Goal: Information Seeking & Learning: Learn about a topic

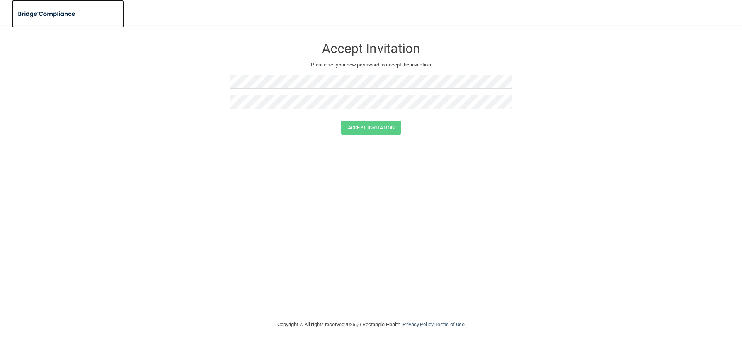
click at [60, 13] on img at bounding box center [47, 14] width 71 height 16
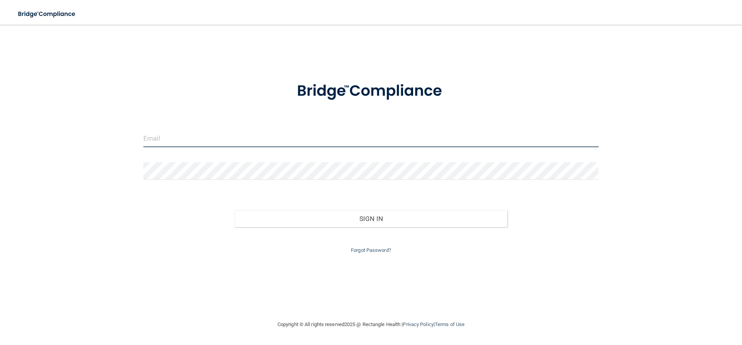
click at [194, 142] on input "email" at bounding box center [370, 138] width 455 height 17
click at [144, 138] on input "damsheather8609" at bounding box center [370, 138] width 455 height 17
click at [202, 136] on input "adamsheather8609" at bounding box center [370, 138] width 455 height 17
type input "[EMAIL_ADDRESS][DOMAIN_NAME]"
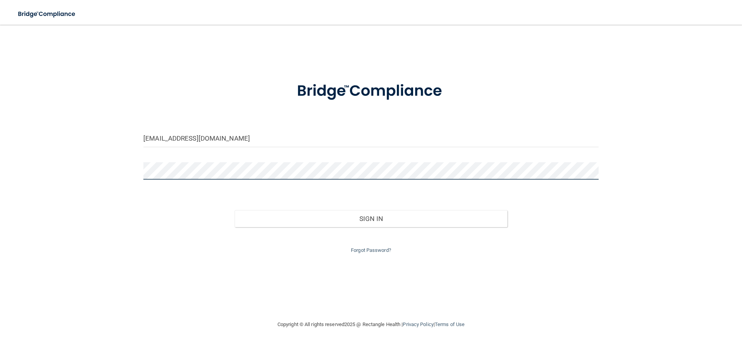
click at [235, 210] on button "Sign In" at bounding box center [371, 218] width 273 height 17
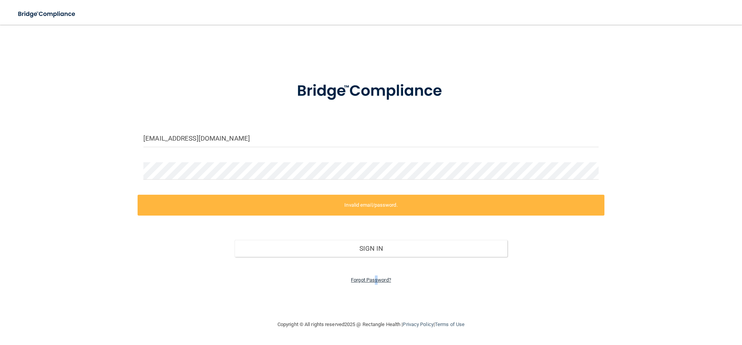
click at [377, 279] on link "Forgot Password?" at bounding box center [371, 280] width 40 height 6
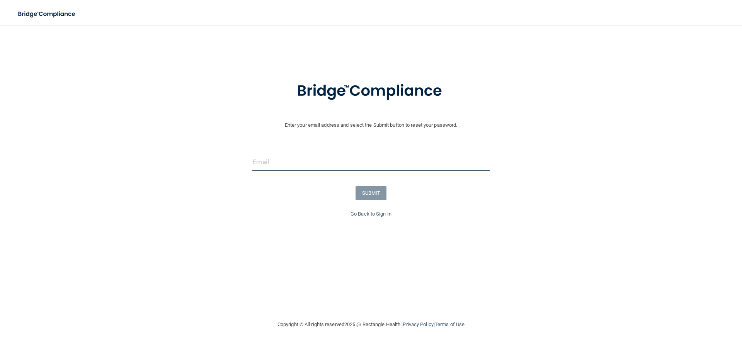
click at [338, 167] on input "email" at bounding box center [370, 161] width 237 height 17
type input "[EMAIL_ADDRESS][DOMAIN_NAME]"
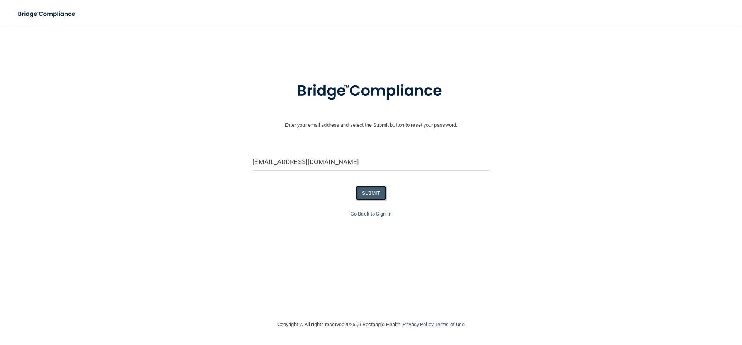
click at [377, 187] on button "SUBMIT" at bounding box center [371, 193] width 31 height 14
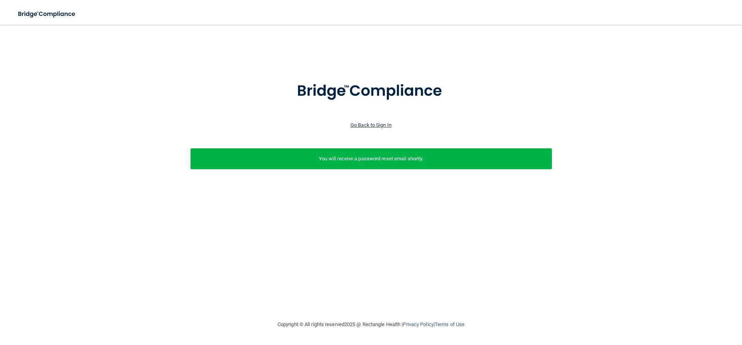
click at [378, 124] on link "Go Back to Sign In" at bounding box center [371, 125] width 41 height 6
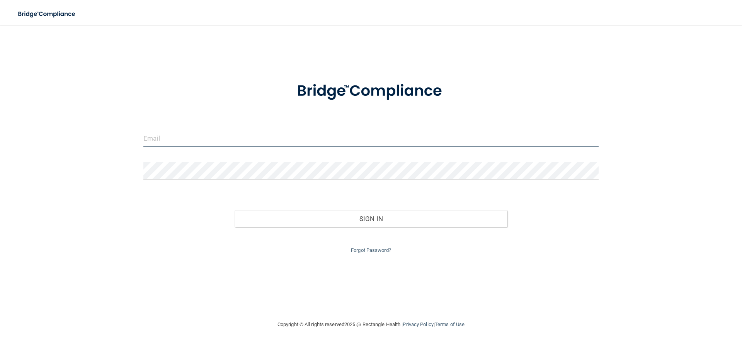
click at [283, 142] on input "email" at bounding box center [370, 138] width 455 height 17
click at [212, 142] on input "email" at bounding box center [370, 138] width 455 height 17
type input "[EMAIL_ADDRESS][DOMAIN_NAME]"
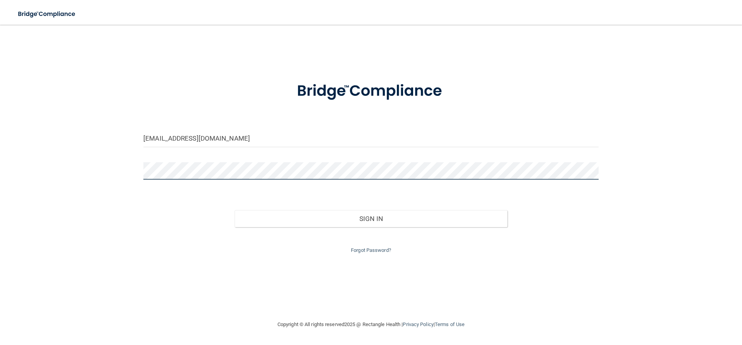
click at [235, 210] on button "Sign In" at bounding box center [371, 218] width 273 height 17
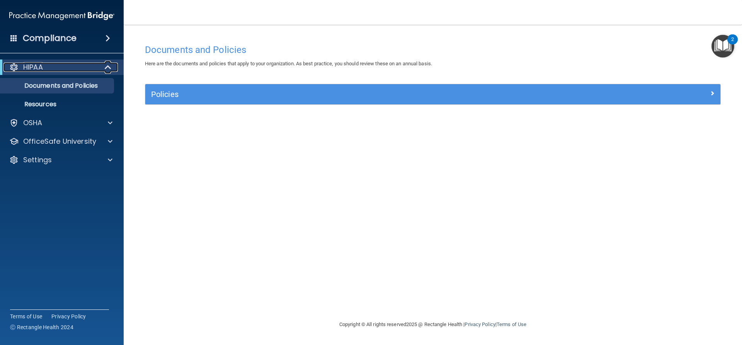
click at [24, 69] on p "HIPAA" at bounding box center [33, 67] width 20 height 9
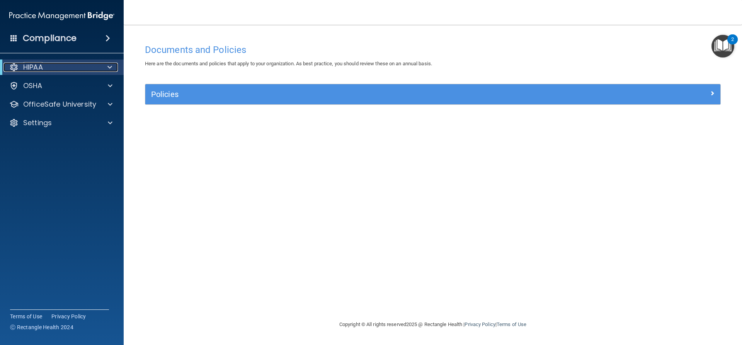
click at [33, 68] on p "HIPAA" at bounding box center [33, 67] width 20 height 9
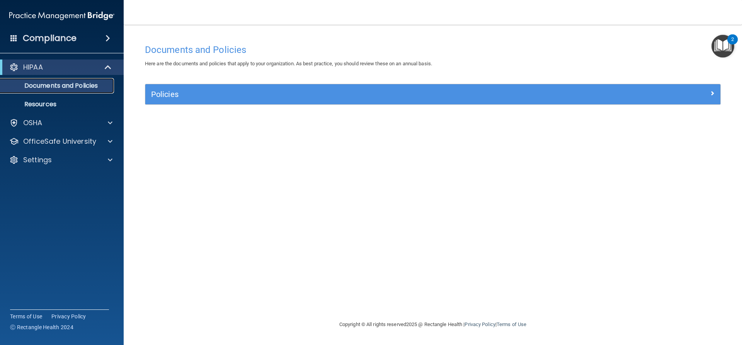
click at [71, 90] on p "Documents and Policies" at bounding box center [57, 86] width 105 height 8
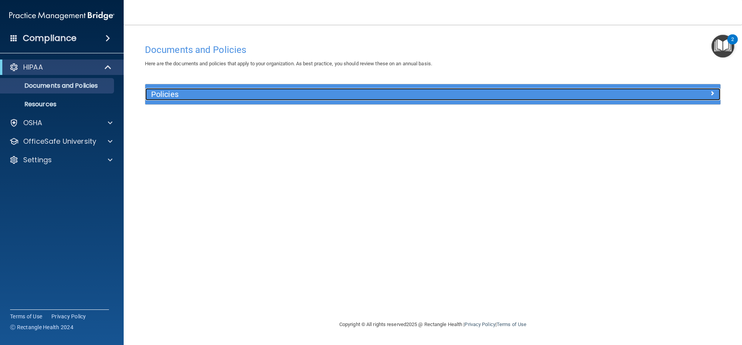
click at [176, 92] on h5 "Policies" at bounding box center [361, 94] width 420 height 9
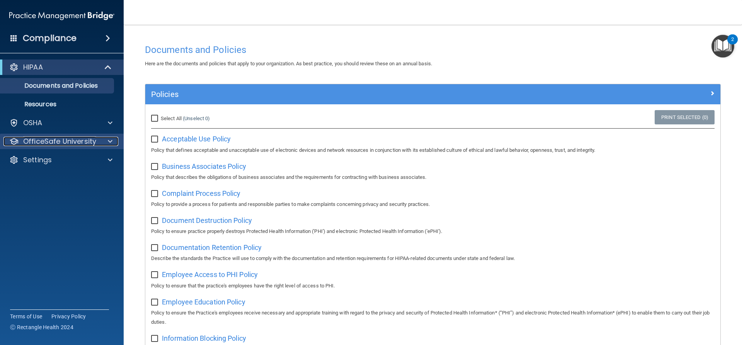
click at [65, 137] on p "OfficeSafe University" at bounding box center [59, 141] width 73 height 9
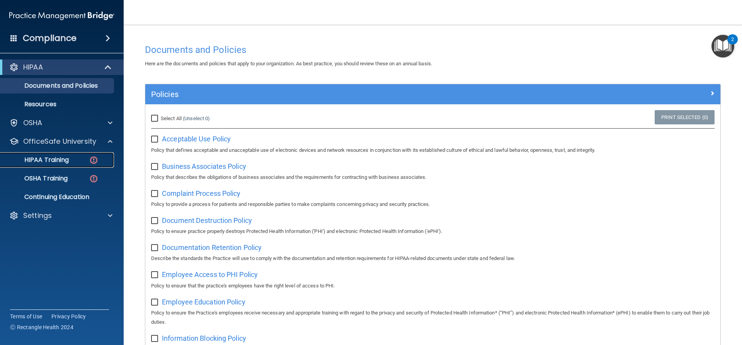
click at [68, 158] on p "HIPAA Training" at bounding box center [37, 160] width 64 height 8
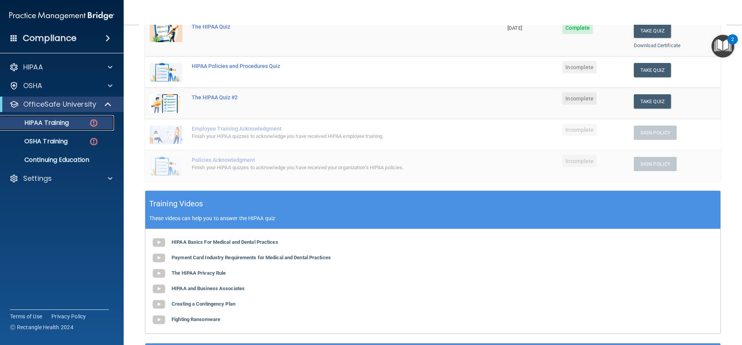
scroll to position [39, 0]
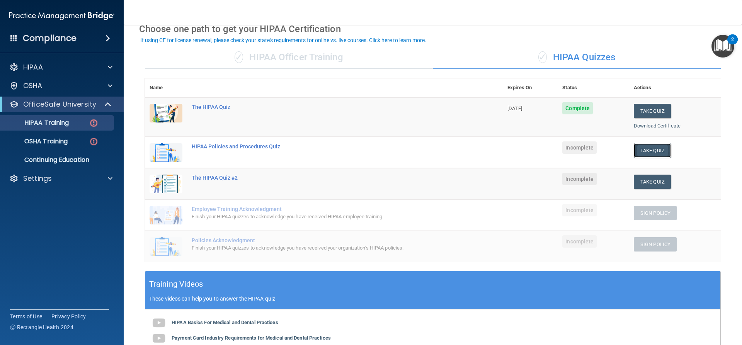
click at [650, 150] on button "Take Quiz" at bounding box center [652, 150] width 37 height 14
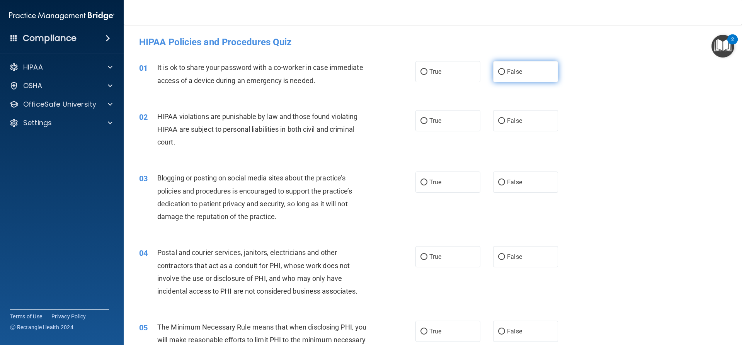
click at [518, 71] on label "False" at bounding box center [525, 71] width 65 height 21
click at [505, 71] on input "False" at bounding box center [501, 72] width 7 height 6
radio input "true"
click at [466, 123] on label "True" at bounding box center [447, 120] width 65 height 21
click at [427, 123] on input "True" at bounding box center [423, 121] width 7 height 6
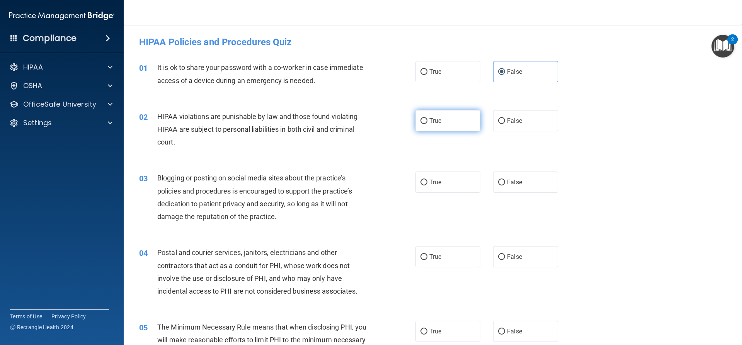
radio input "true"
click at [512, 182] on span "False" at bounding box center [514, 182] width 15 height 7
click at [505, 182] on input "False" at bounding box center [501, 183] width 7 height 6
radio input "true"
click at [434, 264] on label "True" at bounding box center [447, 256] width 65 height 21
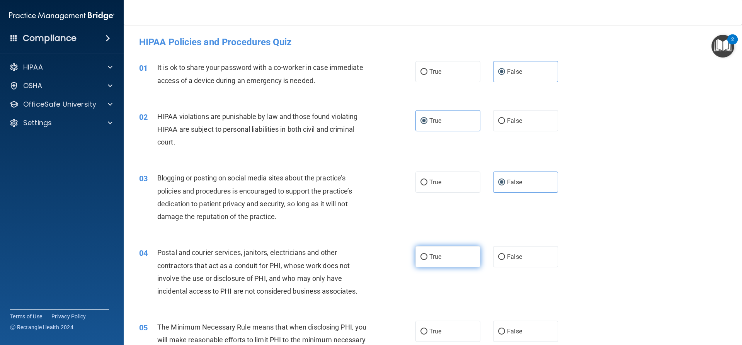
click at [427, 260] on input "True" at bounding box center [423, 257] width 7 height 6
radio input "true"
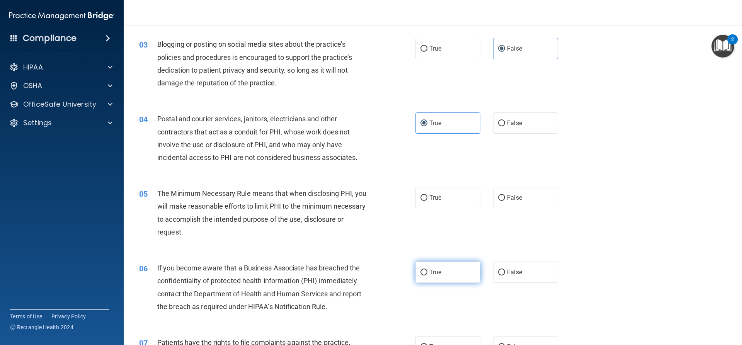
scroll to position [155, 0]
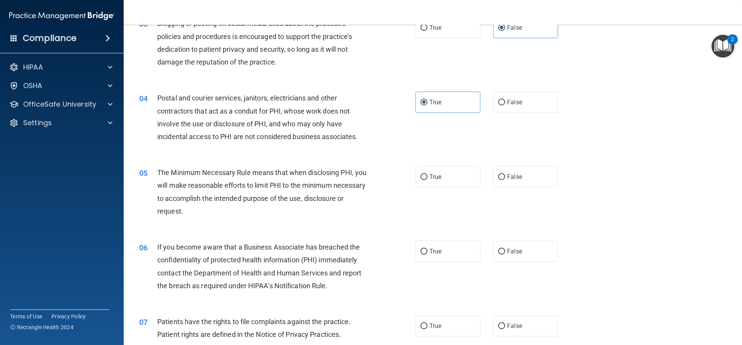
drag, startPoint x: 505, startPoint y: 174, endPoint x: 506, endPoint y: 208, distance: 33.6
click at [507, 177] on span "False" at bounding box center [514, 176] width 15 height 7
drag, startPoint x: 439, startPoint y: 254, endPoint x: 471, endPoint y: 221, distance: 46.5
click at [439, 254] on label "True" at bounding box center [447, 251] width 65 height 21
click at [427, 254] on input "True" at bounding box center [423, 252] width 7 height 6
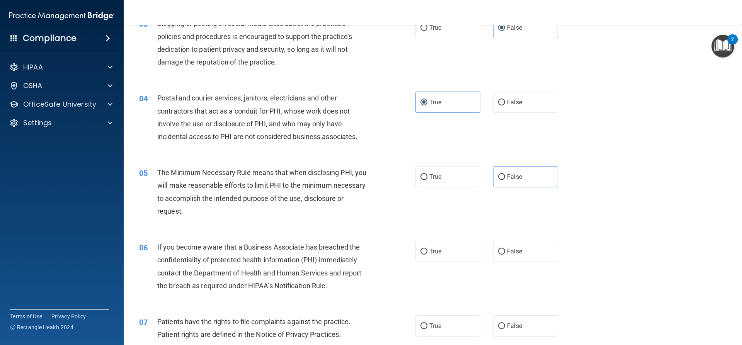
radio input "true"
click at [500, 178] on input "False" at bounding box center [501, 177] width 7 height 6
radio input "true"
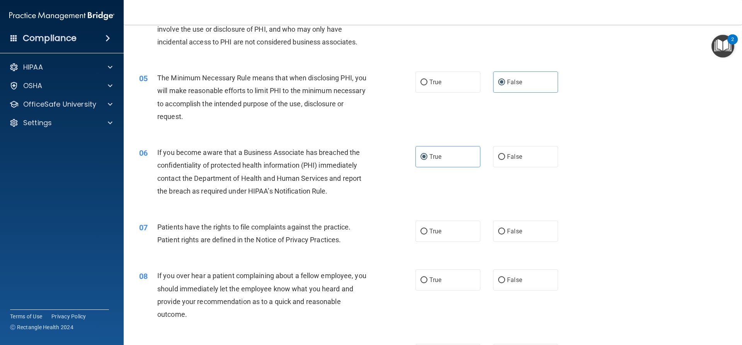
scroll to position [309, 0]
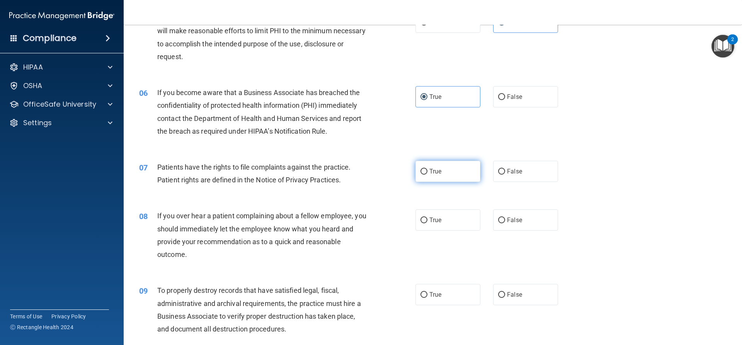
drag, startPoint x: 445, startPoint y: 177, endPoint x: 451, endPoint y: 177, distance: 6.6
click at [446, 177] on label "True" at bounding box center [447, 171] width 65 height 21
click at [427, 175] on input "True" at bounding box center [423, 172] width 7 height 6
radio input "true"
click at [517, 220] on span "False" at bounding box center [514, 219] width 15 height 7
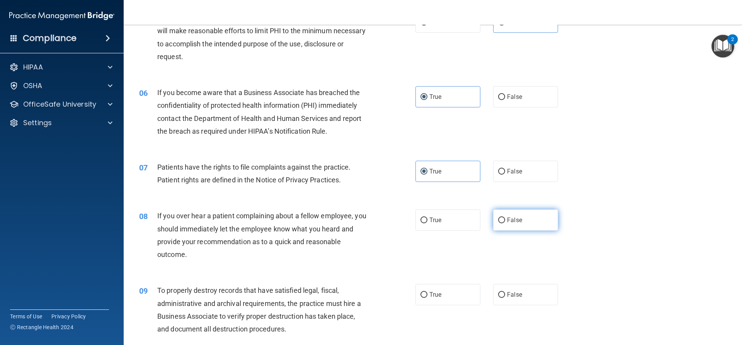
click at [505, 220] on input "False" at bounding box center [501, 221] width 7 height 6
radio input "true"
drag, startPoint x: 465, startPoint y: 286, endPoint x: 473, endPoint y: 276, distance: 12.9
click at [467, 284] on label "True" at bounding box center [447, 294] width 65 height 21
click at [427, 292] on input "True" at bounding box center [423, 295] width 7 height 6
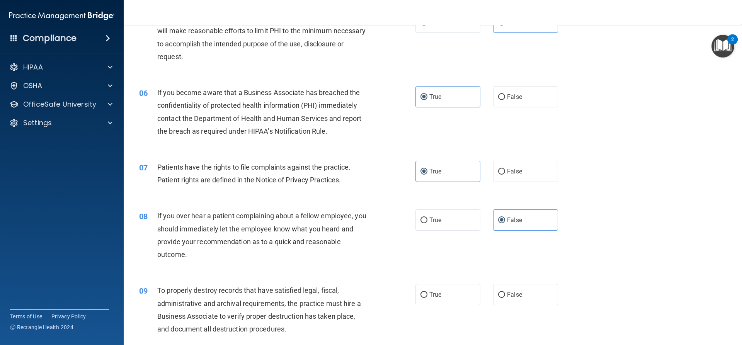
radio input "true"
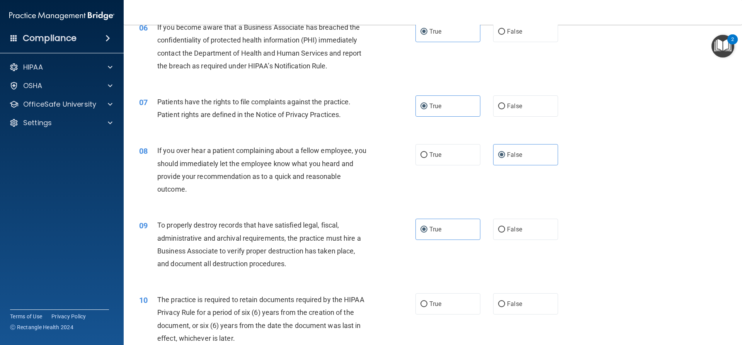
scroll to position [502, 0]
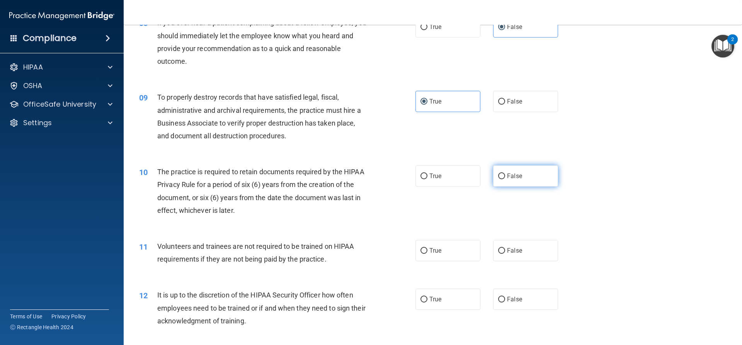
click at [500, 188] on div "10 The practice is required to retain documents required by the HIPAA Privacy R…" at bounding box center [432, 193] width 599 height 75
drag, startPoint x: 497, startPoint y: 170, endPoint x: 489, endPoint y: 211, distance: 42.1
click at [497, 171] on label "False" at bounding box center [525, 175] width 65 height 21
click at [498, 174] on input "False" at bounding box center [501, 177] width 7 height 6
radio input "true"
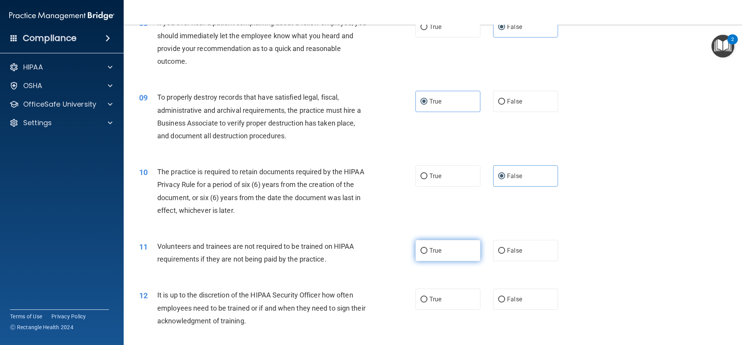
drag, startPoint x: 440, startPoint y: 251, endPoint x: 461, endPoint y: 259, distance: 23.3
click at [444, 252] on label "True" at bounding box center [447, 250] width 65 height 21
click at [427, 252] on input "True" at bounding box center [423, 251] width 7 height 6
radio input "true"
click at [508, 294] on label "False" at bounding box center [525, 299] width 65 height 21
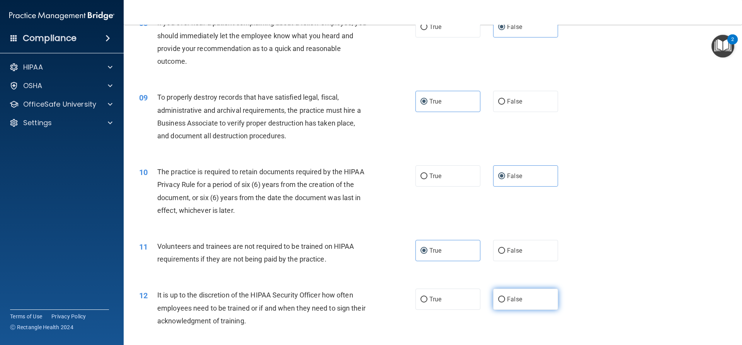
click at [505, 297] on input "False" at bounding box center [501, 300] width 7 height 6
radio input "true"
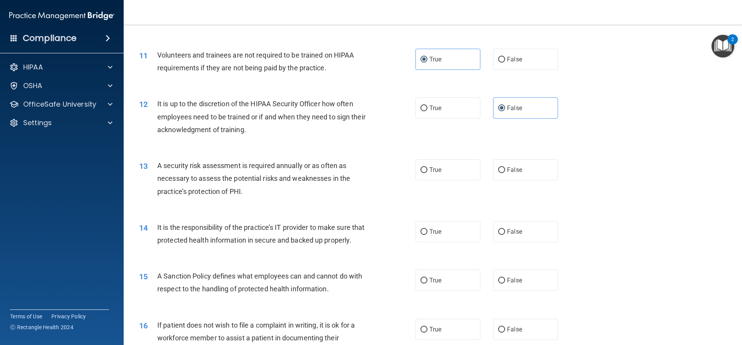
scroll to position [696, 0]
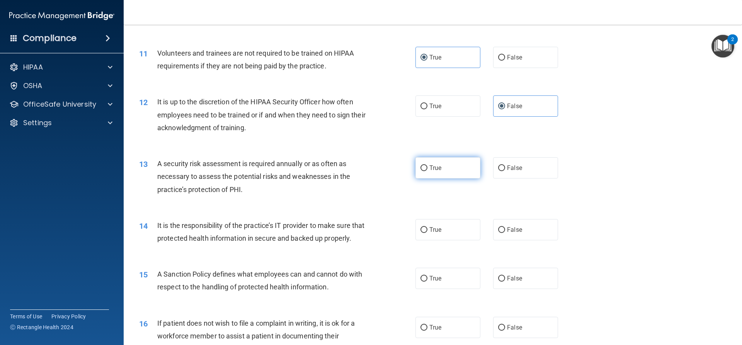
click at [428, 175] on label "True" at bounding box center [447, 167] width 65 height 21
click at [427, 171] on input "True" at bounding box center [423, 168] width 7 height 6
radio input "true"
click at [500, 233] on input "False" at bounding box center [501, 230] width 7 height 6
radio input "true"
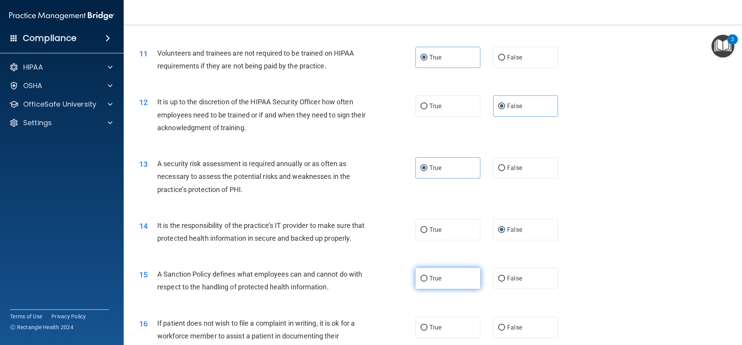
drag, startPoint x: 453, startPoint y: 285, endPoint x: 482, endPoint y: 284, distance: 29.0
click at [453, 285] on label "True" at bounding box center [447, 278] width 65 height 21
click at [427, 282] on input "True" at bounding box center [423, 279] width 7 height 6
radio input "true"
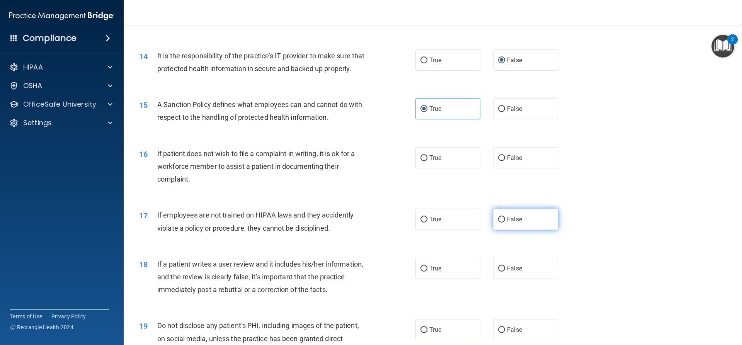
scroll to position [889, 0]
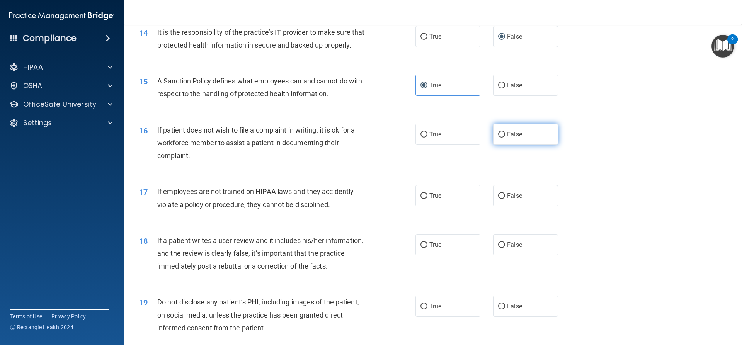
click at [513, 141] on label "False" at bounding box center [525, 134] width 65 height 21
click at [505, 138] on input "False" at bounding box center [501, 135] width 7 height 6
radio input "true"
drag, startPoint x: 452, startPoint y: 211, endPoint x: 457, endPoint y: 220, distance: 10.7
click at [452, 206] on label "True" at bounding box center [447, 195] width 65 height 21
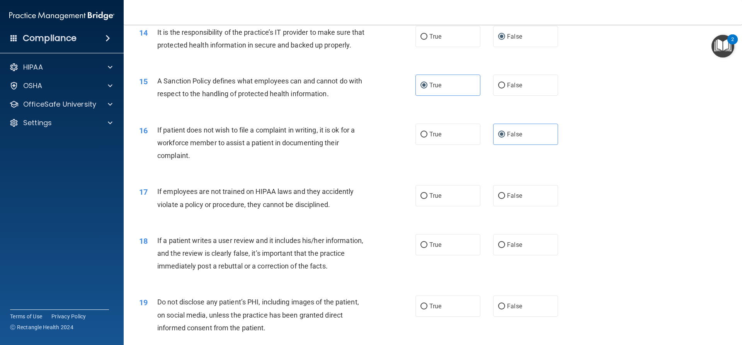
click at [427, 199] on input "True" at bounding box center [423, 196] width 7 height 6
radio input "true"
click at [453, 255] on label "True" at bounding box center [447, 244] width 65 height 21
click at [427, 248] on input "True" at bounding box center [423, 245] width 7 height 6
radio input "true"
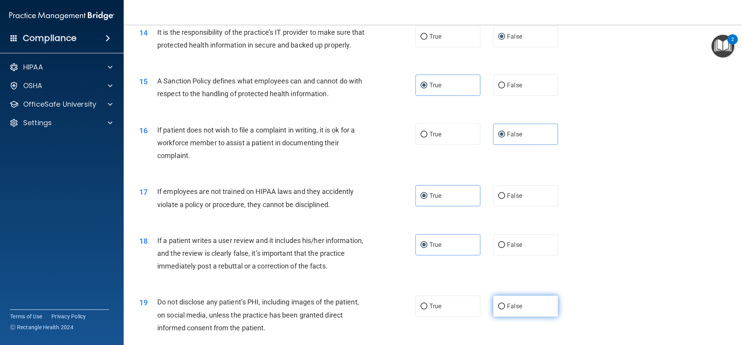
click at [524, 313] on label "False" at bounding box center [525, 306] width 65 height 21
click at [505, 310] on input "False" at bounding box center [501, 307] width 7 height 6
radio input "true"
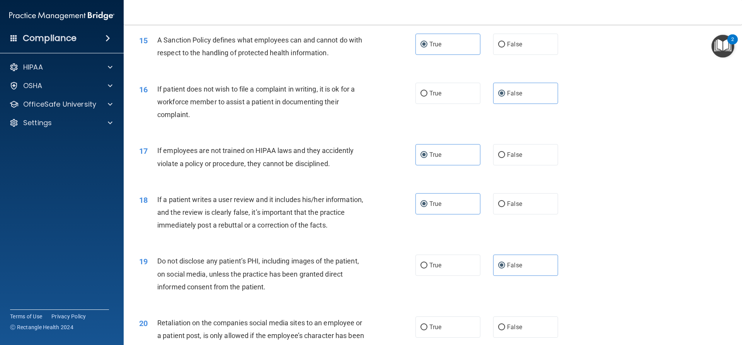
scroll to position [1082, 0]
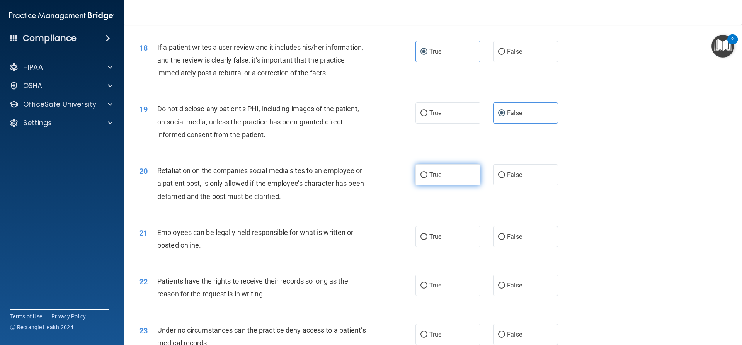
drag, startPoint x: 442, startPoint y: 178, endPoint x: 473, endPoint y: 236, distance: 65.3
click at [443, 178] on label "True" at bounding box center [447, 174] width 65 height 21
click at [427, 178] on input "True" at bounding box center [423, 175] width 7 height 6
radio input "true"
drag, startPoint x: 492, startPoint y: 245, endPoint x: 495, endPoint y: 251, distance: 6.9
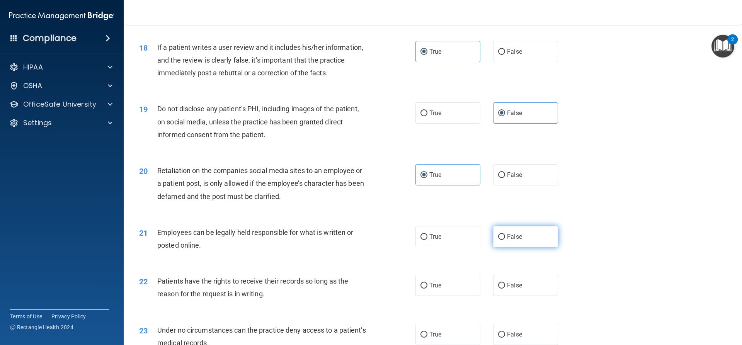
click at [493, 245] on label "False" at bounding box center [525, 236] width 65 height 21
click at [498, 240] on input "False" at bounding box center [501, 237] width 7 height 6
radio input "true"
click at [516, 289] on label "False" at bounding box center [525, 285] width 65 height 21
click at [505, 289] on input "False" at bounding box center [501, 286] width 7 height 6
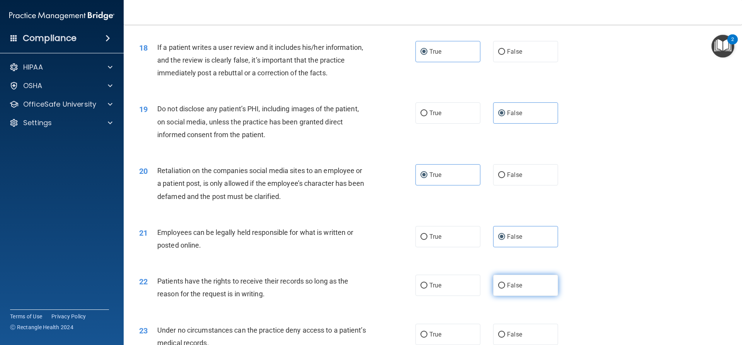
radio input "true"
click at [465, 296] on label "True" at bounding box center [447, 285] width 65 height 21
click at [427, 289] on input "True" at bounding box center [423, 286] width 7 height 6
radio input "true"
radio input "false"
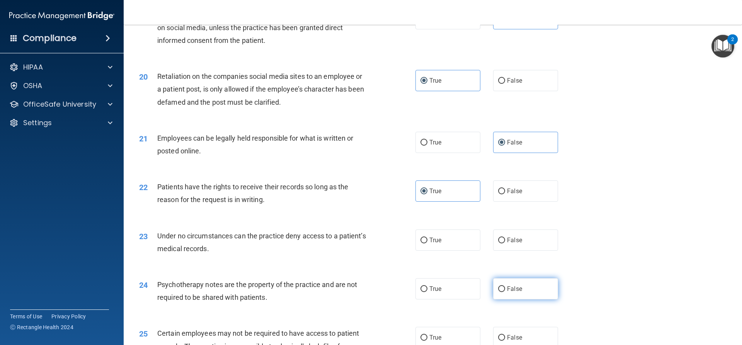
scroll to position [1198, 0]
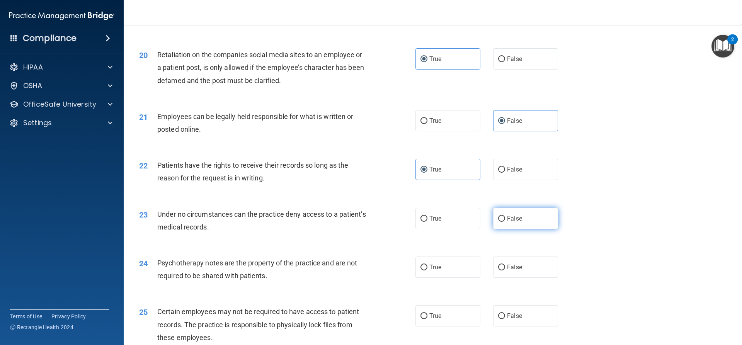
click at [507, 222] on span "False" at bounding box center [514, 218] width 15 height 7
click at [504, 222] on input "False" at bounding box center [501, 219] width 7 height 6
radio input "true"
drag, startPoint x: 449, startPoint y: 279, endPoint x: 458, endPoint y: 276, distance: 8.9
click at [452, 278] on label "True" at bounding box center [447, 267] width 65 height 21
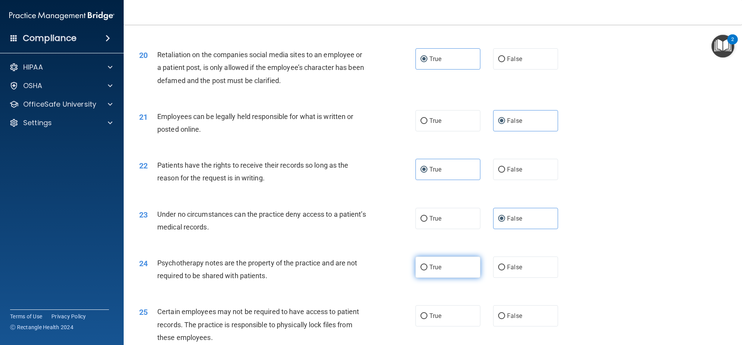
click at [427, 271] on input "True" at bounding box center [423, 268] width 7 height 6
radio input "true"
drag, startPoint x: 446, startPoint y: 328, endPoint x: 453, endPoint y: 271, distance: 57.2
click at [448, 325] on label "True" at bounding box center [447, 315] width 65 height 21
click at [427, 319] on input "True" at bounding box center [423, 316] width 7 height 6
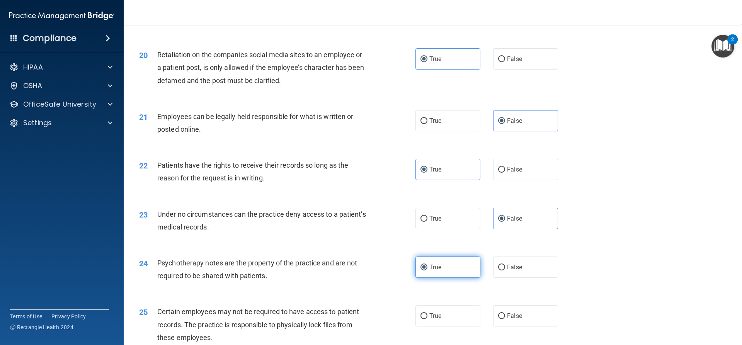
radio input "true"
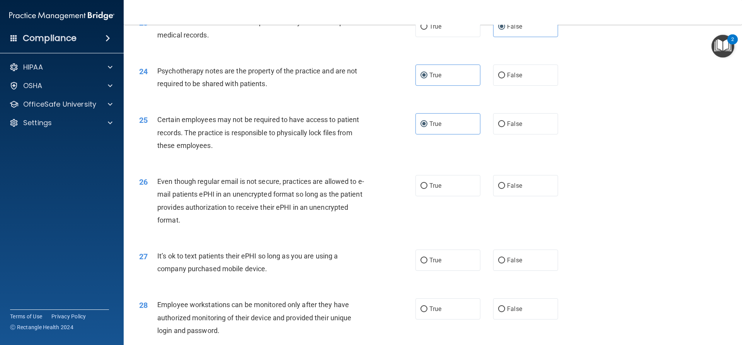
scroll to position [1391, 0]
click at [473, 191] on label "True" at bounding box center [447, 184] width 65 height 21
click at [427, 188] on input "True" at bounding box center [423, 185] width 7 height 6
radio input "true"
drag, startPoint x: 466, startPoint y: 273, endPoint x: 480, endPoint y: 300, distance: 30.6
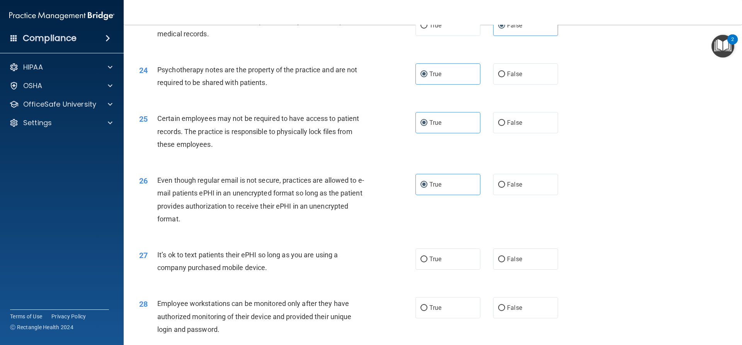
click at [466, 270] on label "True" at bounding box center [447, 258] width 65 height 21
click at [427, 262] on input "True" at bounding box center [423, 260] width 7 height 6
radio input "true"
drag, startPoint x: 461, startPoint y: 326, endPoint x: 468, endPoint y: 315, distance: 13.5
click at [462, 318] on label "True" at bounding box center [447, 307] width 65 height 21
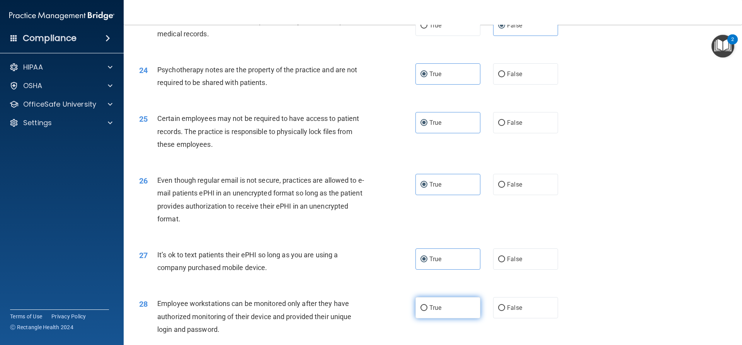
click at [427, 311] on input "True" at bounding box center [423, 308] width 7 height 6
radio input "true"
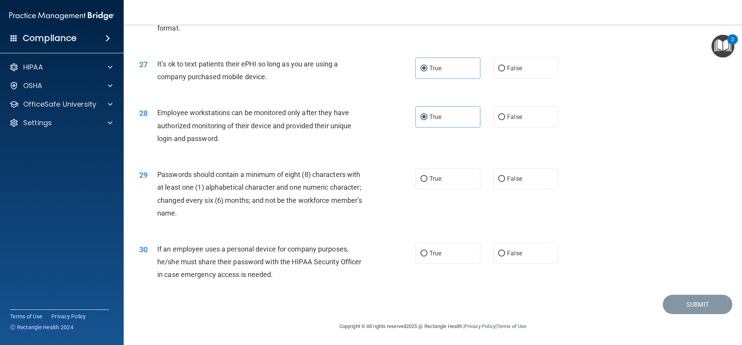
scroll to position [1595, 0]
click at [473, 176] on label "True" at bounding box center [447, 178] width 65 height 21
click at [427, 176] on input "True" at bounding box center [423, 179] width 7 height 6
radio input "true"
click at [468, 257] on label "True" at bounding box center [447, 253] width 65 height 21
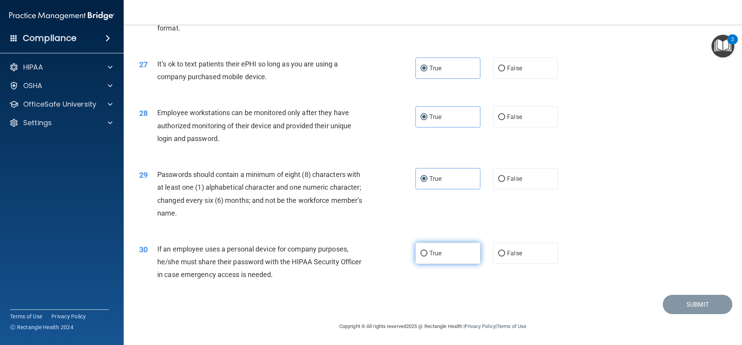
click at [427, 257] on input "True" at bounding box center [423, 254] width 7 height 6
radio input "true"
click at [675, 303] on button "Submit" at bounding box center [698, 305] width 70 height 20
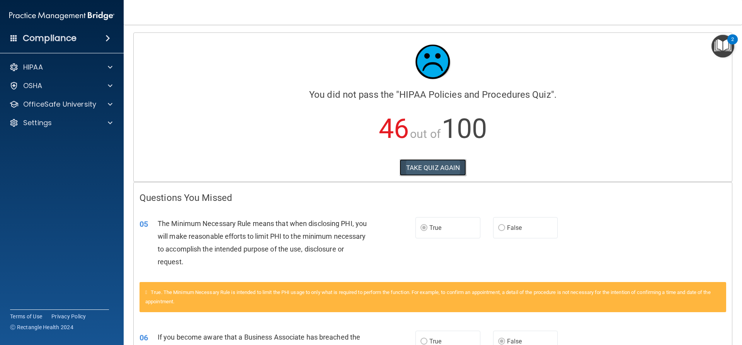
click at [440, 163] on button "TAKE QUIZ AGAIN" at bounding box center [433, 167] width 67 height 17
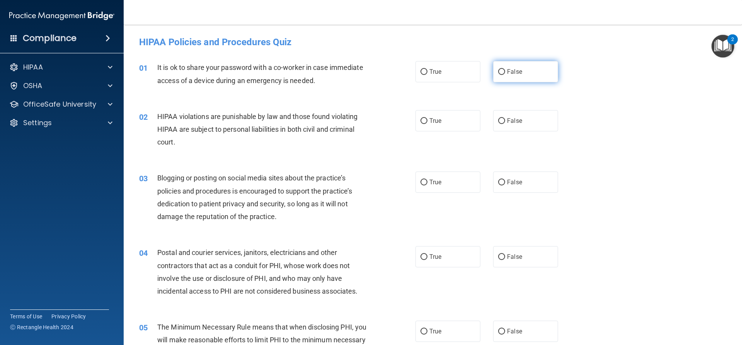
click at [507, 68] on label "False" at bounding box center [525, 71] width 65 height 21
click at [505, 69] on input "False" at bounding box center [501, 72] width 7 height 6
radio input "true"
click at [435, 131] on label "True" at bounding box center [447, 120] width 65 height 21
click at [427, 124] on input "True" at bounding box center [423, 121] width 7 height 6
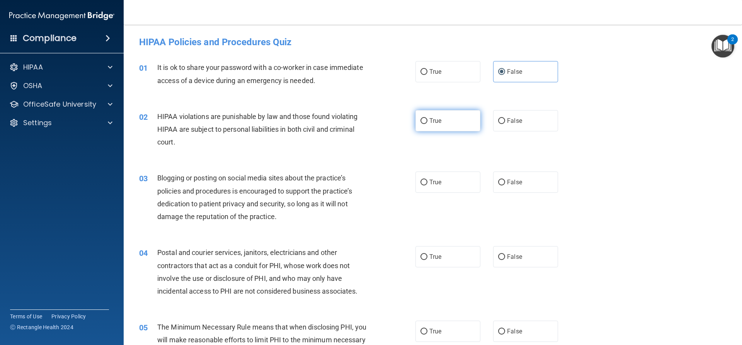
radio input "true"
click at [503, 179] on label "False" at bounding box center [525, 182] width 65 height 21
click at [503, 180] on input "False" at bounding box center [501, 183] width 7 height 6
radio input "true"
click at [445, 252] on label "True" at bounding box center [447, 256] width 65 height 21
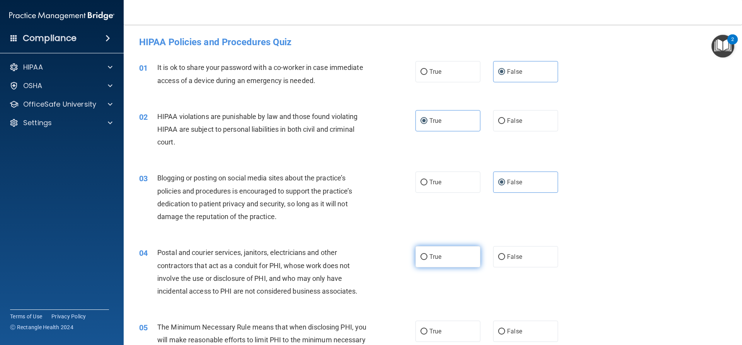
click at [427, 254] on input "True" at bounding box center [423, 257] width 7 height 6
radio input "true"
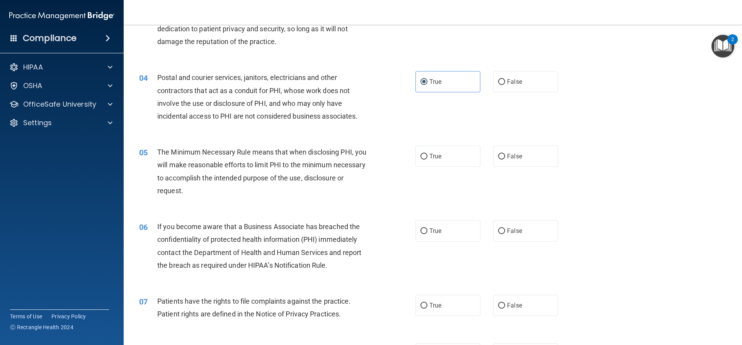
scroll to position [193, 0]
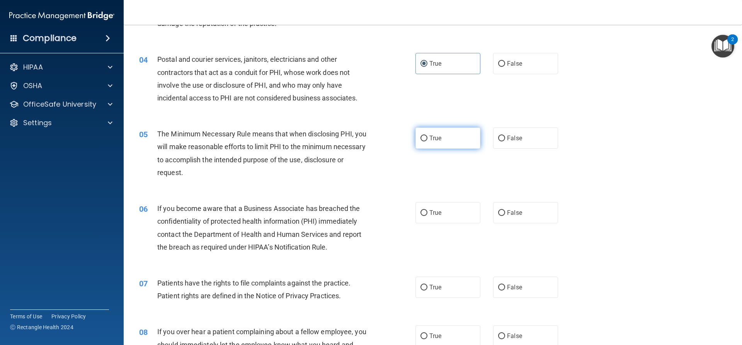
click at [447, 135] on label "True" at bounding box center [447, 138] width 65 height 21
click at [427, 136] on input "True" at bounding box center [423, 139] width 7 height 6
radio input "true"
click at [529, 206] on label "False" at bounding box center [525, 212] width 65 height 21
click at [505, 210] on input "False" at bounding box center [501, 213] width 7 height 6
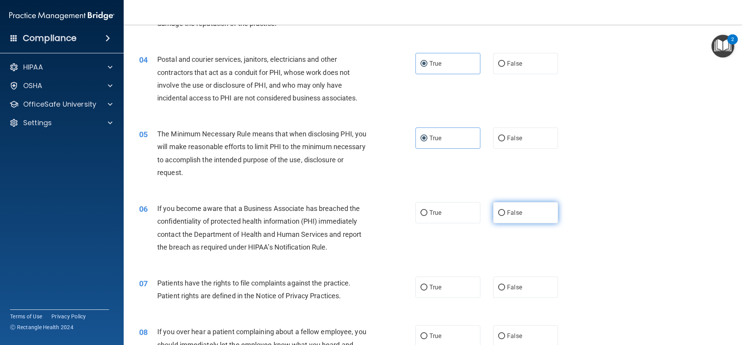
radio input "true"
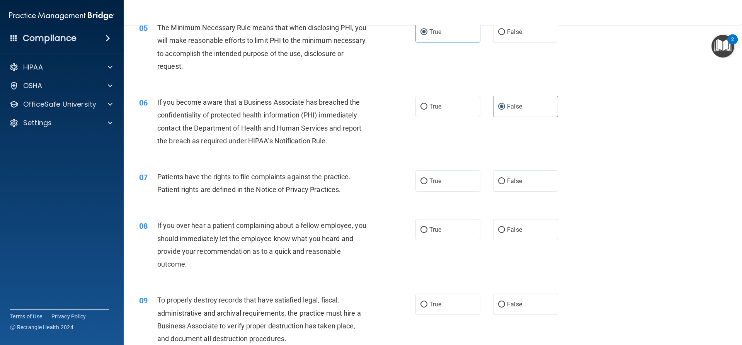
scroll to position [348, 0]
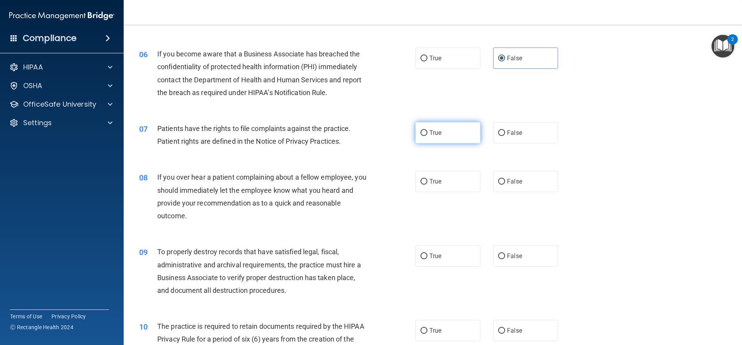
click at [434, 139] on label "True" at bounding box center [447, 132] width 65 height 21
click at [427, 136] on input "True" at bounding box center [423, 133] width 7 height 6
radio input "true"
click at [502, 176] on label "False" at bounding box center [525, 181] width 65 height 21
click at [502, 179] on input "False" at bounding box center [501, 182] width 7 height 6
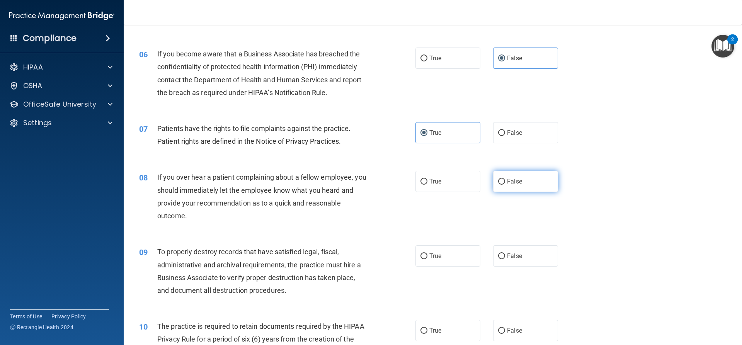
radio input "true"
click at [523, 242] on div "09 To properly destroy records that have satisfied legal, fiscal, administrativ…" at bounding box center [432, 273] width 599 height 75
click at [519, 250] on label "False" at bounding box center [525, 255] width 65 height 21
click at [505, 254] on input "False" at bounding box center [501, 257] width 7 height 6
radio input "true"
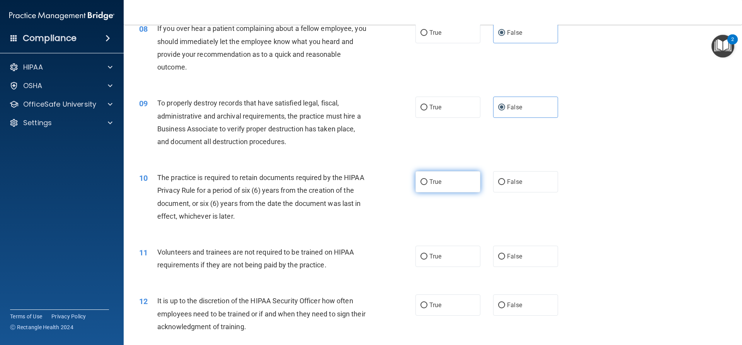
scroll to position [502, 0]
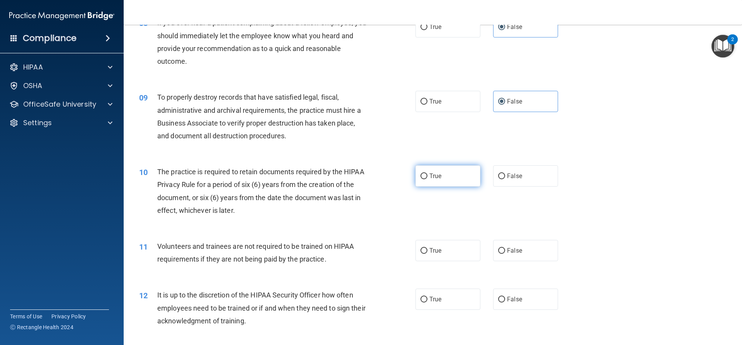
click at [453, 187] on label "True" at bounding box center [447, 175] width 65 height 21
click at [427, 179] on input "True" at bounding box center [423, 177] width 7 height 6
radio input "true"
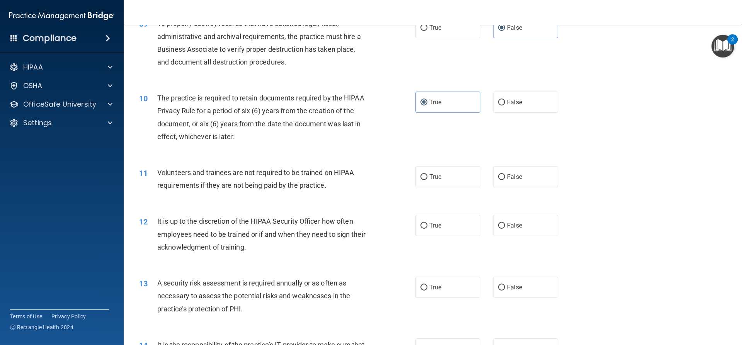
scroll to position [580, 0]
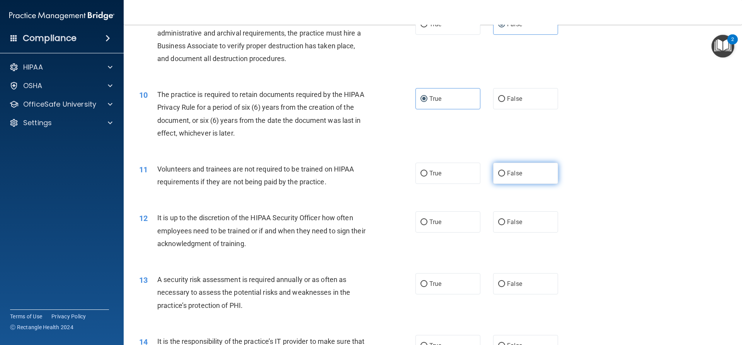
click at [507, 179] on label "False" at bounding box center [525, 173] width 65 height 21
click at [505, 177] on input "False" at bounding box center [501, 174] width 7 height 6
radio input "true"
click at [513, 220] on span "False" at bounding box center [514, 221] width 15 height 7
click at [505, 220] on input "False" at bounding box center [501, 223] width 7 height 6
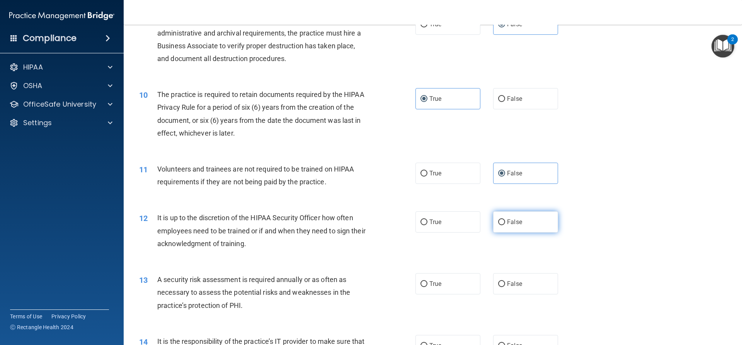
radio input "true"
click at [454, 283] on label "True" at bounding box center [447, 283] width 65 height 21
click at [427, 283] on input "True" at bounding box center [423, 284] width 7 height 6
radio input "true"
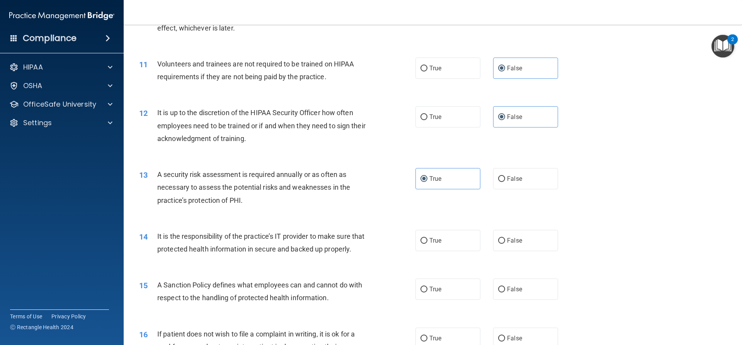
scroll to position [696, 0]
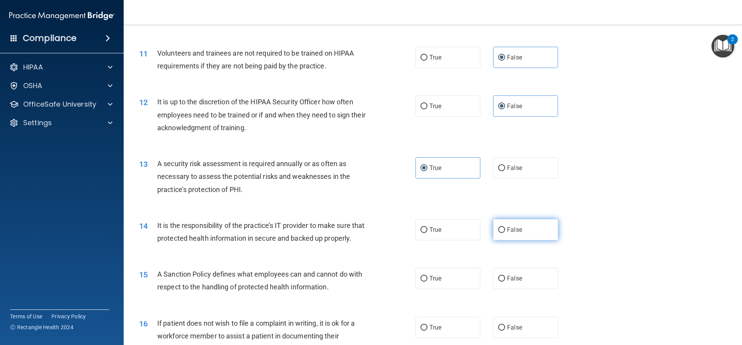
click at [503, 231] on label "False" at bounding box center [525, 229] width 65 height 21
click at [503, 231] on input "False" at bounding box center [501, 230] width 7 height 6
radio input "true"
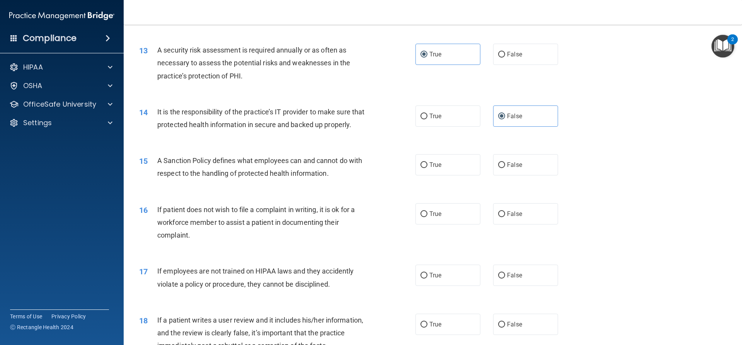
scroll to position [812, 0]
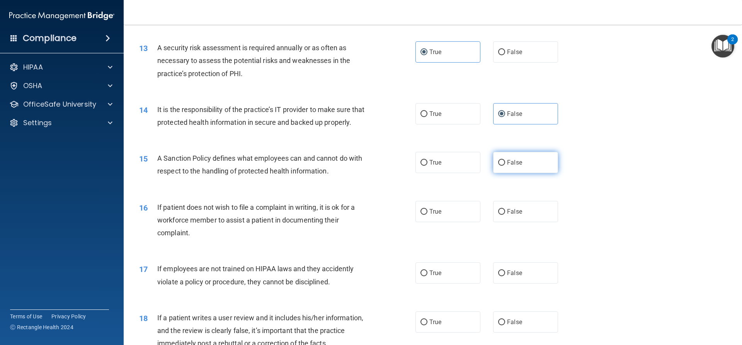
click at [507, 166] on span "False" at bounding box center [514, 162] width 15 height 7
click at [505, 166] on input "False" at bounding box center [501, 163] width 7 height 6
radio input "true"
click at [461, 218] on label "True" at bounding box center [447, 211] width 65 height 21
click at [427, 215] on input "True" at bounding box center [423, 212] width 7 height 6
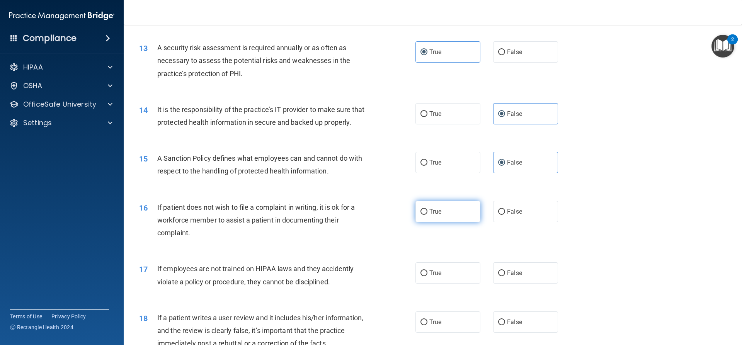
radio input "true"
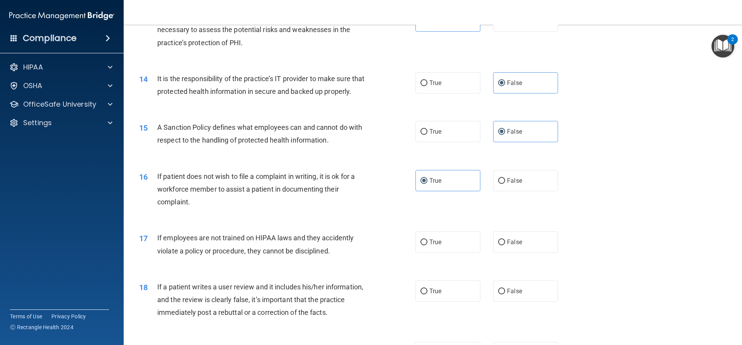
scroll to position [927, 0]
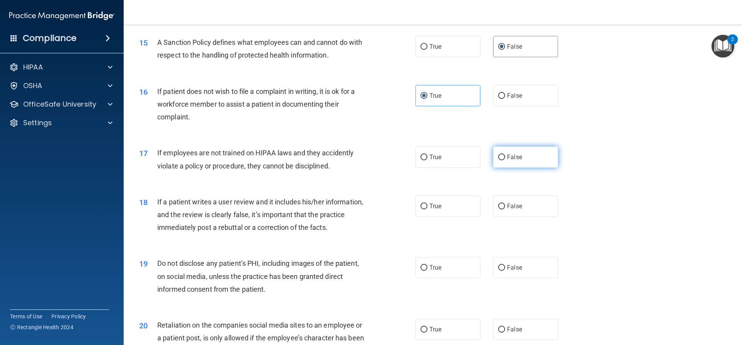
click at [500, 168] on label "False" at bounding box center [525, 156] width 65 height 21
click at [500, 160] on input "False" at bounding box center [501, 158] width 7 height 6
radio input "true"
click at [510, 210] on span "False" at bounding box center [514, 205] width 15 height 7
click at [505, 209] on input "False" at bounding box center [501, 207] width 7 height 6
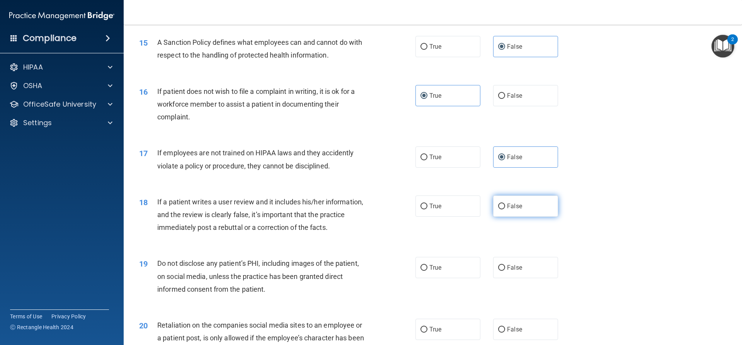
radio input "true"
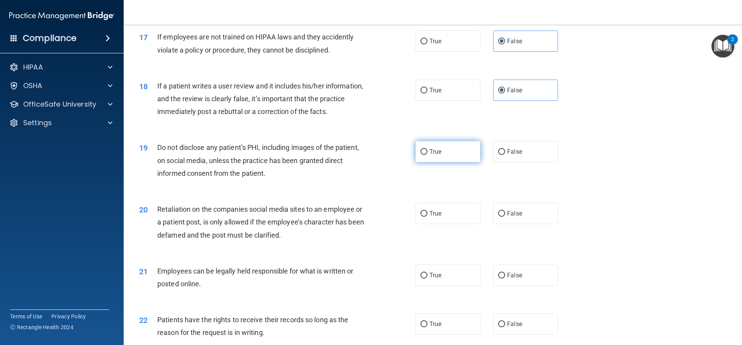
drag, startPoint x: 456, startPoint y: 168, endPoint x: 349, endPoint y: 185, distance: 107.9
click at [456, 162] on label "True" at bounding box center [447, 151] width 65 height 21
click at [427, 155] on input "True" at bounding box center [423, 152] width 7 height 6
radio input "true"
click at [527, 223] on label "False" at bounding box center [525, 213] width 65 height 21
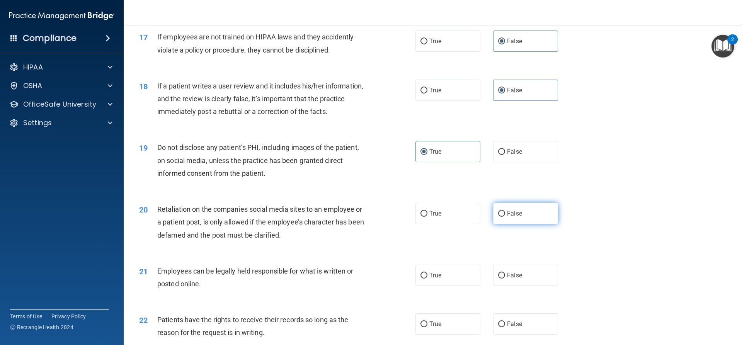
click at [505, 217] on input "False" at bounding box center [501, 214] width 7 height 6
radio input "true"
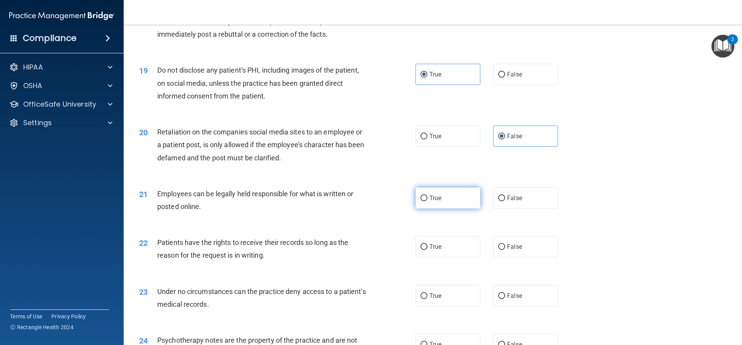
click at [446, 208] on label "True" at bounding box center [447, 197] width 65 height 21
click at [427, 201] on input "True" at bounding box center [423, 199] width 7 height 6
radio input "true"
click at [515, 250] on span "False" at bounding box center [514, 246] width 15 height 7
click at [505, 250] on input "False" at bounding box center [501, 247] width 7 height 6
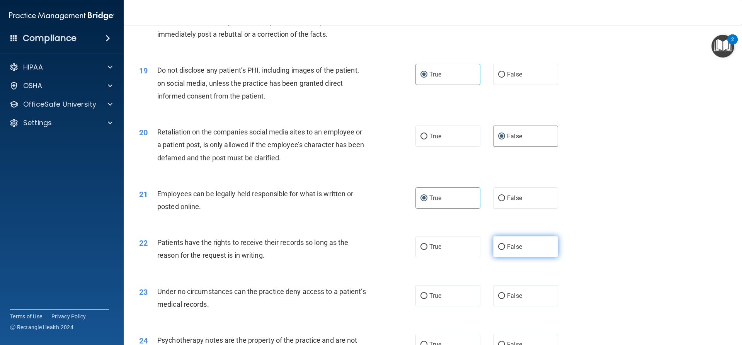
radio input "true"
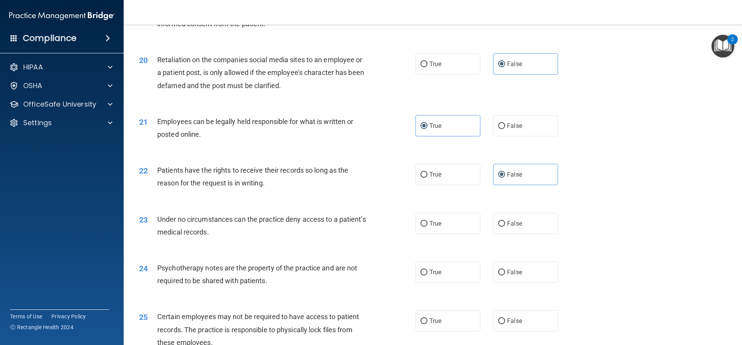
scroll to position [1198, 0]
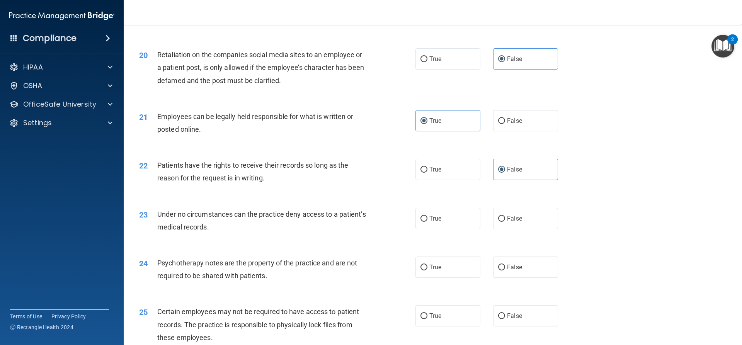
drag, startPoint x: 525, startPoint y: 235, endPoint x: 513, endPoint y: 242, distance: 13.9
click at [525, 229] on label "False" at bounding box center [525, 218] width 65 height 21
click at [505, 222] on input "False" at bounding box center [501, 219] width 7 height 6
radio input "true"
click at [461, 278] on label "True" at bounding box center [447, 267] width 65 height 21
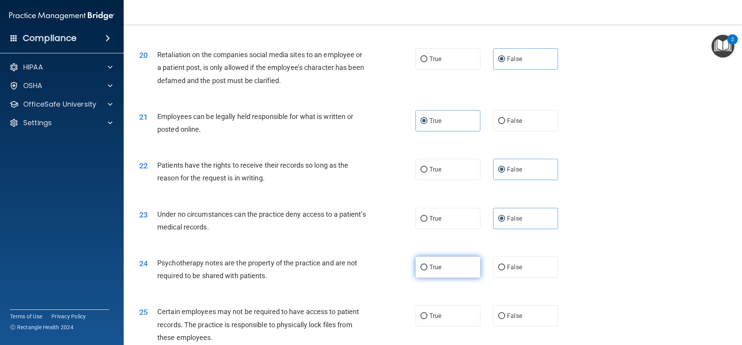
click at [427, 271] on input "True" at bounding box center [423, 268] width 7 height 6
radio input "true"
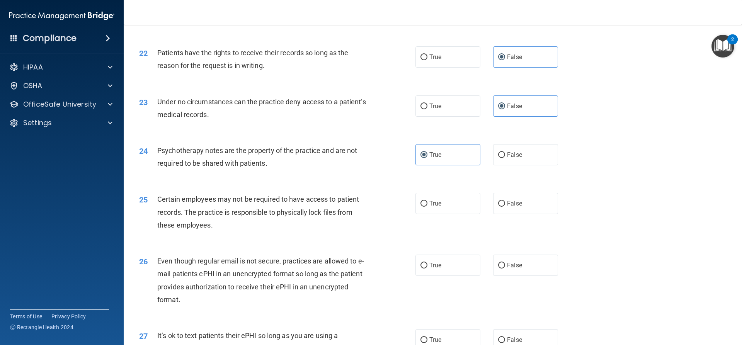
scroll to position [1314, 0]
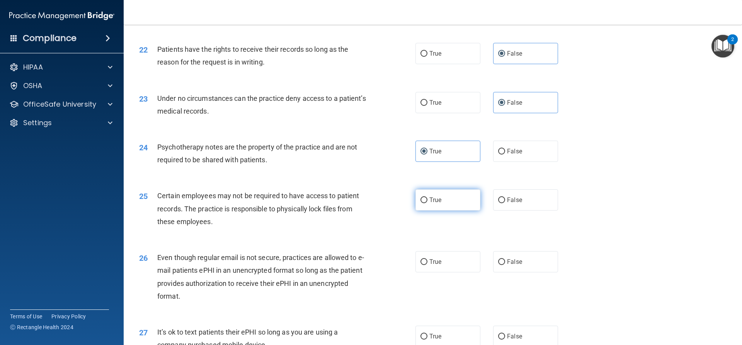
click at [451, 211] on label "True" at bounding box center [447, 199] width 65 height 21
click at [427, 203] on input "True" at bounding box center [423, 200] width 7 height 6
radio input "true"
click at [445, 269] on label "True" at bounding box center [447, 261] width 65 height 21
click at [427, 265] on input "True" at bounding box center [423, 262] width 7 height 6
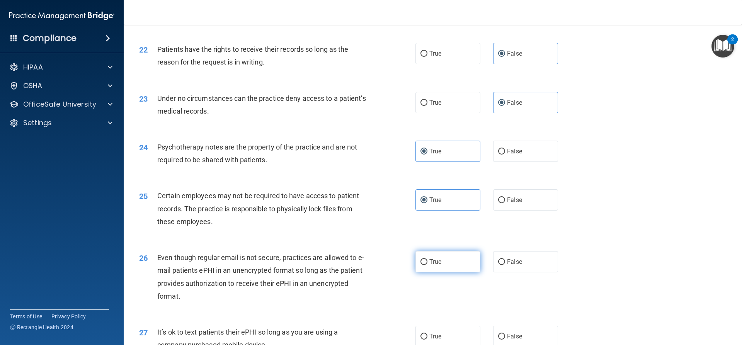
radio input "true"
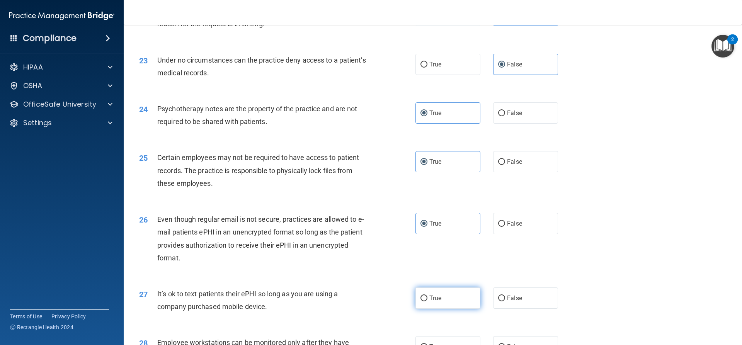
scroll to position [1430, 0]
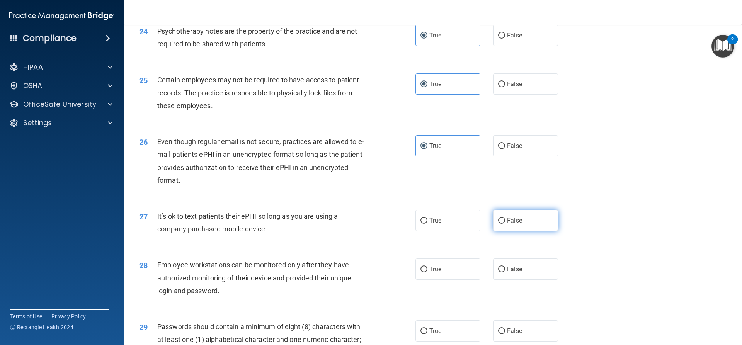
click at [507, 224] on span "False" at bounding box center [514, 220] width 15 height 7
click at [504, 224] on input "False" at bounding box center [501, 221] width 7 height 6
radio input "true"
drag, startPoint x: 517, startPoint y: 283, endPoint x: 506, endPoint y: 276, distance: 13.0
click at [518, 273] on span "False" at bounding box center [514, 268] width 15 height 7
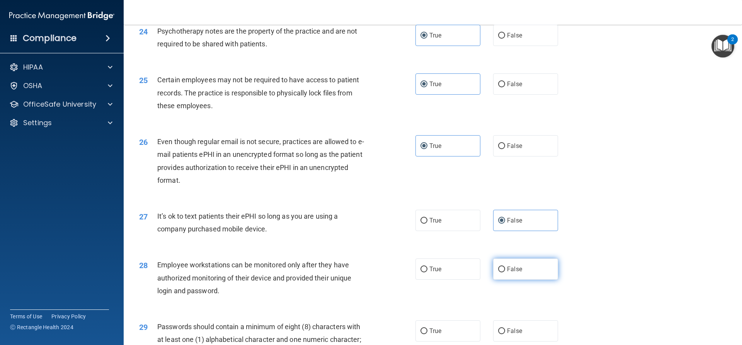
click at [505, 272] on input "False" at bounding box center [501, 270] width 7 height 6
radio input "true"
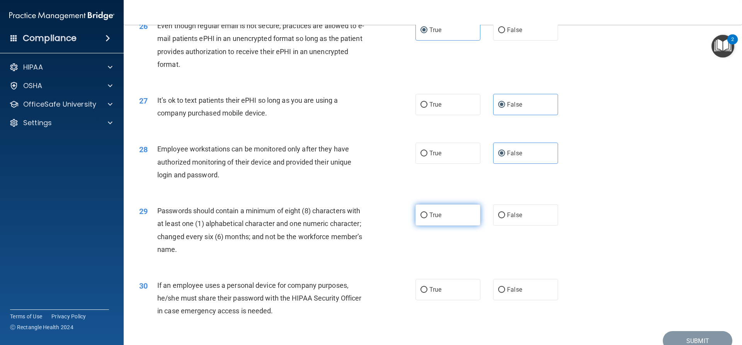
click at [455, 226] on label "True" at bounding box center [447, 214] width 65 height 21
click at [427, 218] on input "True" at bounding box center [423, 216] width 7 height 6
radio input "true"
click at [516, 298] on label "False" at bounding box center [525, 289] width 65 height 21
click at [505, 293] on input "False" at bounding box center [501, 290] width 7 height 6
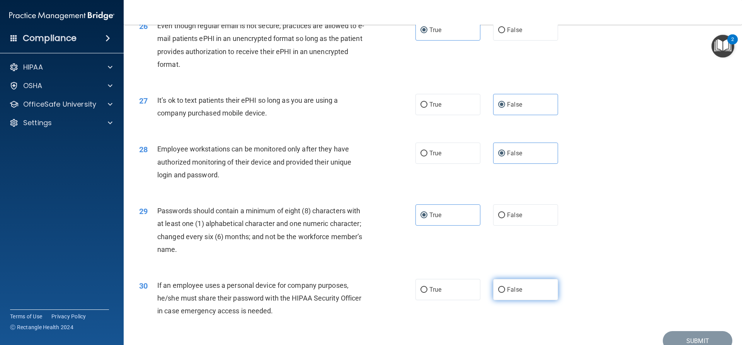
radio input "true"
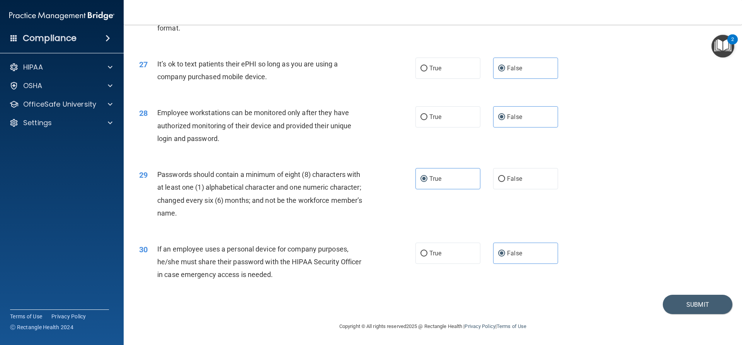
scroll to position [1595, 0]
click at [671, 299] on button "Submit" at bounding box center [698, 305] width 70 height 20
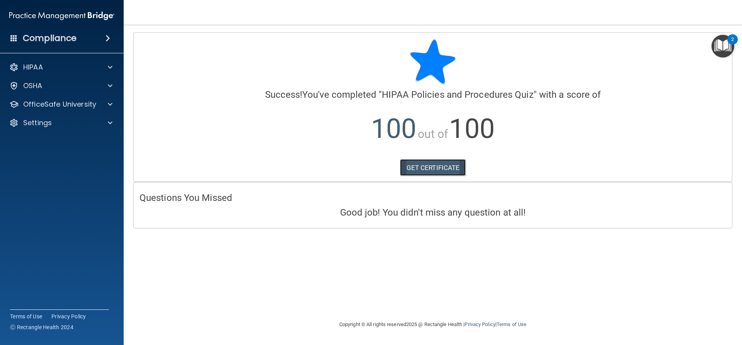
click at [451, 167] on link "GET CERTIFICATE" at bounding box center [433, 167] width 66 height 17
click at [107, 109] on div at bounding box center [108, 104] width 19 height 9
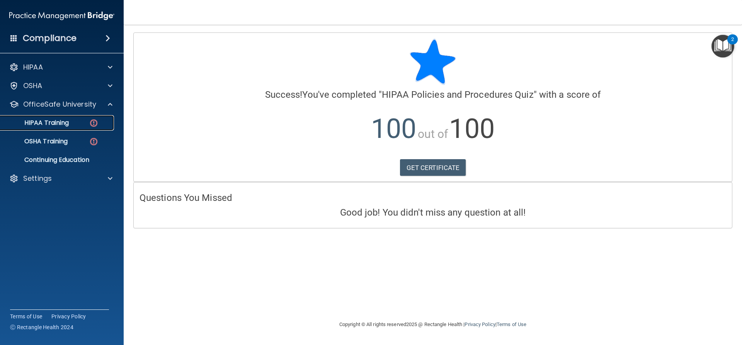
click at [55, 124] on p "HIPAA Training" at bounding box center [37, 123] width 64 height 8
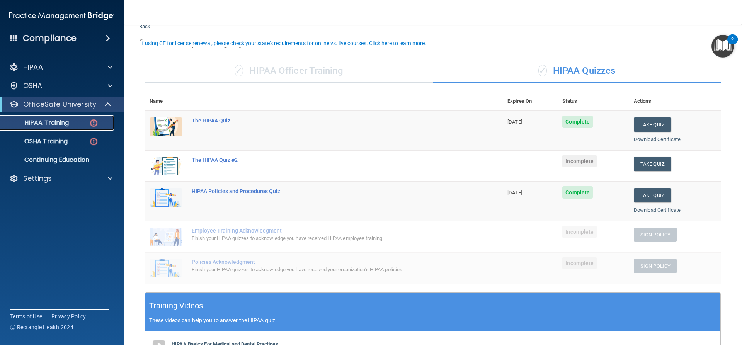
scroll to position [77, 0]
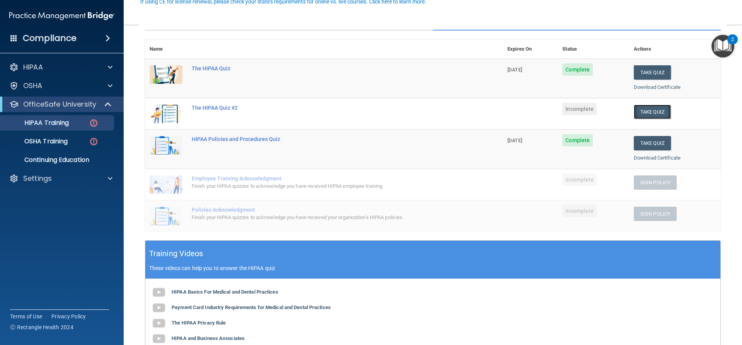
click at [648, 115] on button "Take Quiz" at bounding box center [652, 112] width 37 height 14
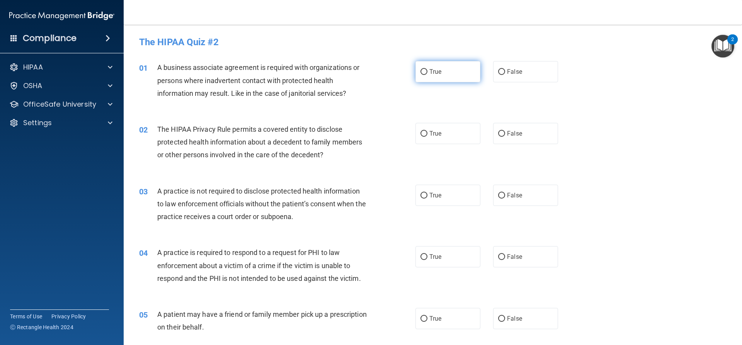
click at [434, 78] on label "True" at bounding box center [447, 71] width 65 height 21
click at [427, 75] on input "True" at bounding box center [423, 72] width 7 height 6
radio input "true"
drag, startPoint x: 451, startPoint y: 140, endPoint x: 451, endPoint y: 154, distance: 13.9
click at [451, 141] on label "True" at bounding box center [447, 133] width 65 height 21
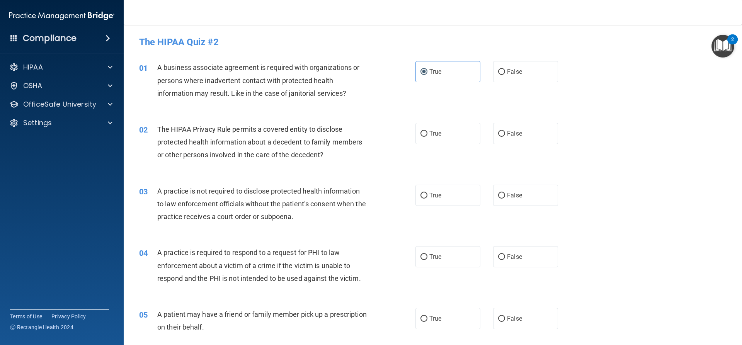
click at [427, 137] on input "True" at bounding box center [423, 134] width 7 height 6
radio input "true"
click at [449, 195] on label "True" at bounding box center [447, 195] width 65 height 21
click at [427, 195] on input "True" at bounding box center [423, 196] width 7 height 6
radio input "true"
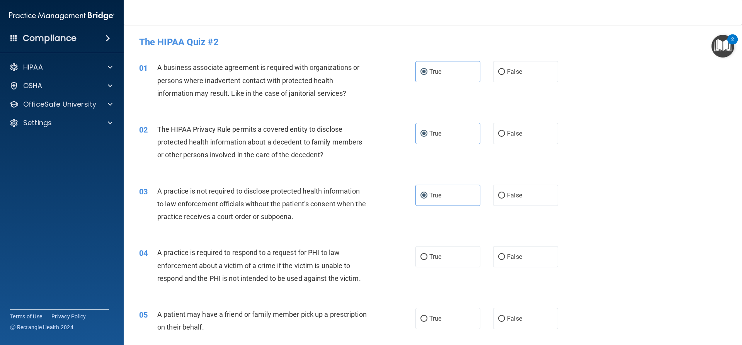
click at [446, 245] on div "04 A practice is required to respond to a request for PHI to law enforcement ab…" at bounding box center [432, 268] width 599 height 62
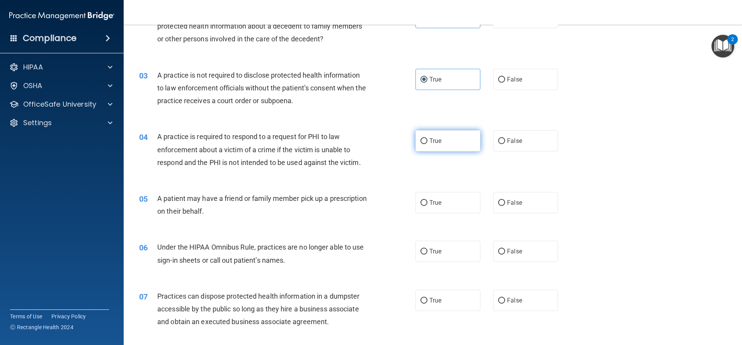
drag, startPoint x: 434, startPoint y: 138, endPoint x: 434, endPoint y: 142, distance: 4.3
click at [434, 140] on span "True" at bounding box center [435, 140] width 12 height 7
click at [427, 140] on input "True" at bounding box center [423, 141] width 7 height 6
radio input "true"
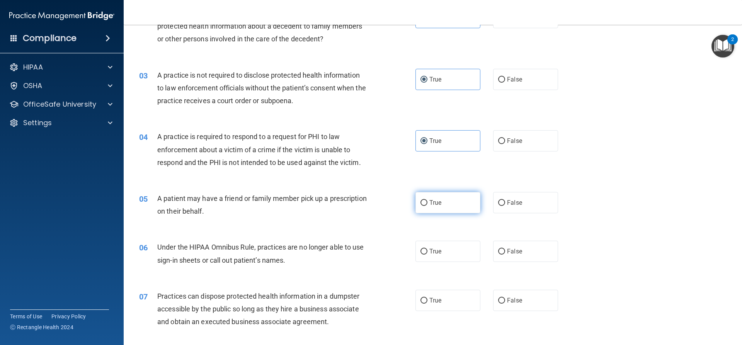
drag, startPoint x: 446, startPoint y: 187, endPoint x: 445, endPoint y: 200, distance: 12.8
click at [446, 191] on div "05 A patient may have a friend or family member pick up a prescription on their…" at bounding box center [432, 206] width 599 height 49
click at [445, 201] on label "True" at bounding box center [447, 202] width 65 height 21
click at [427, 201] on input "True" at bounding box center [423, 203] width 7 height 6
radio input "true"
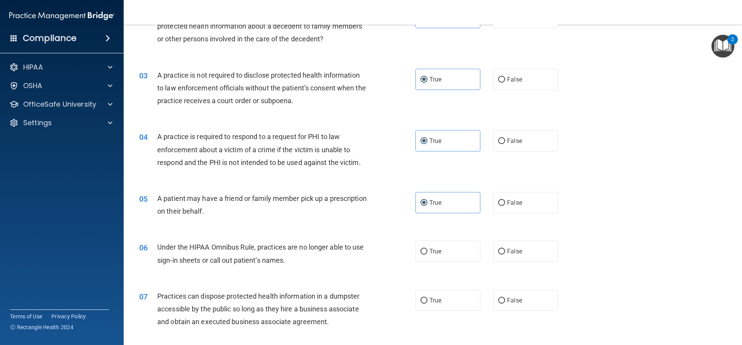
drag, startPoint x: 434, startPoint y: 250, endPoint x: 436, endPoint y: 275, distance: 25.2
click at [434, 254] on span "True" at bounding box center [435, 251] width 12 height 7
click at [427, 254] on input "True" at bounding box center [423, 252] width 7 height 6
radio input "true"
click at [438, 297] on span "True" at bounding box center [435, 300] width 12 height 7
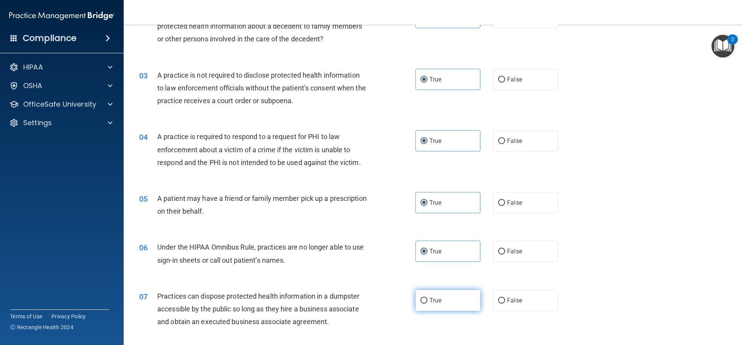
click at [427, 298] on input "True" at bounding box center [423, 301] width 7 height 6
radio input "true"
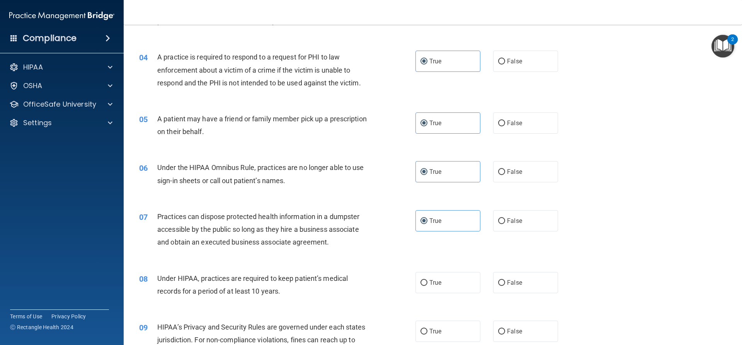
scroll to position [309, 0]
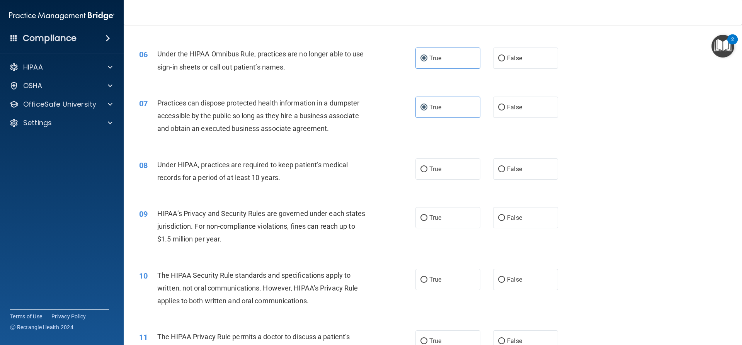
click at [431, 174] on label "True" at bounding box center [447, 168] width 65 height 21
click at [427, 172] on input "True" at bounding box center [423, 170] width 7 height 6
radio input "true"
click at [434, 216] on span "True" at bounding box center [435, 217] width 12 height 7
click at [427, 216] on input "True" at bounding box center [423, 218] width 7 height 6
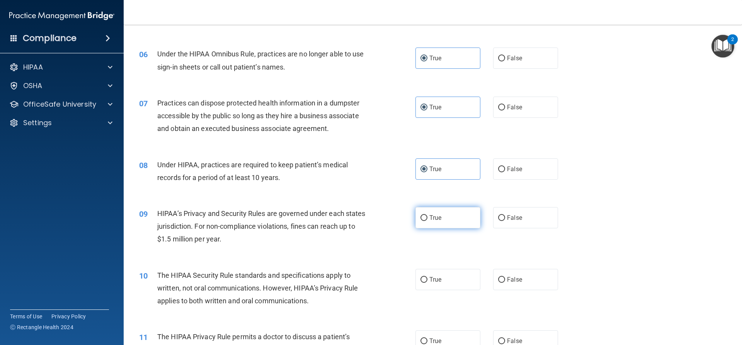
radio input "true"
click at [452, 273] on label "True" at bounding box center [447, 279] width 65 height 21
click at [427, 277] on input "True" at bounding box center [423, 280] width 7 height 6
radio input "true"
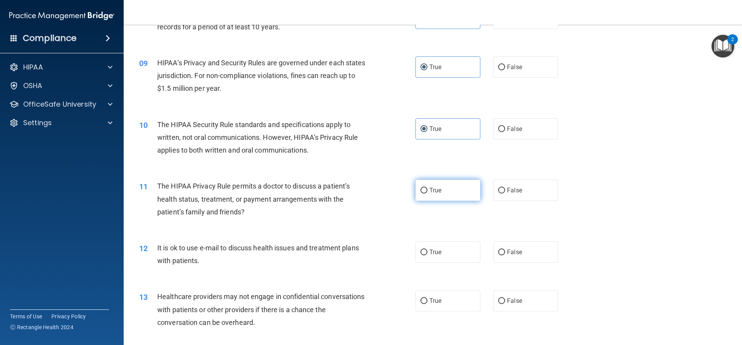
scroll to position [464, 0]
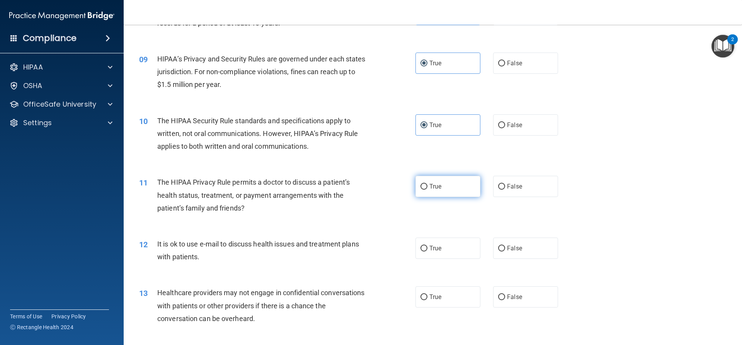
click at [433, 189] on span "True" at bounding box center [435, 186] width 12 height 7
click at [427, 189] on input "True" at bounding box center [423, 187] width 7 height 6
radio input "true"
drag, startPoint x: 439, startPoint y: 244, endPoint x: 442, endPoint y: 260, distance: 16.1
click at [440, 245] on label "True" at bounding box center [447, 248] width 65 height 21
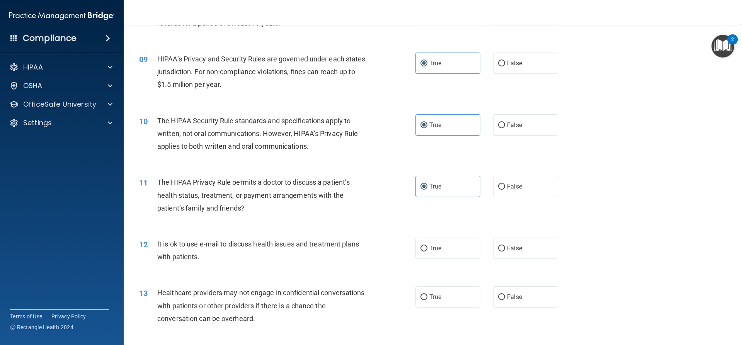
click at [427, 246] on input "True" at bounding box center [423, 249] width 7 height 6
radio input "true"
click at [441, 290] on label "True" at bounding box center [447, 296] width 65 height 21
click at [427, 294] on input "True" at bounding box center [423, 297] width 7 height 6
radio input "true"
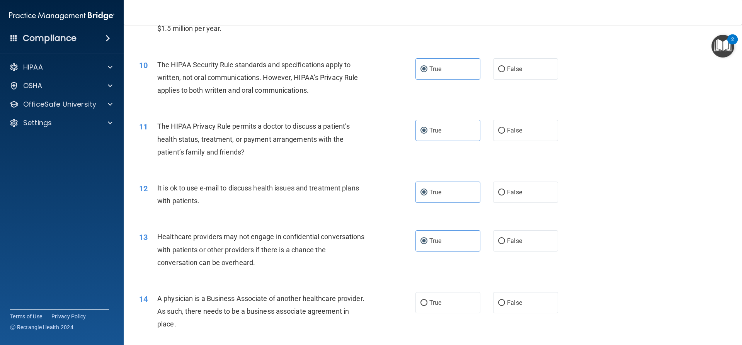
scroll to position [618, 0]
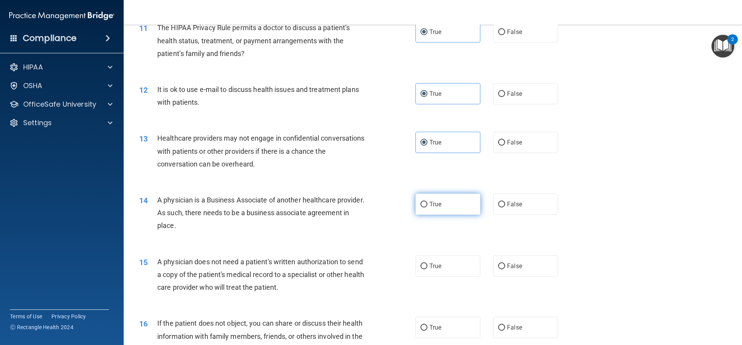
drag, startPoint x: 437, startPoint y: 208, endPoint x: 437, endPoint y: 251, distance: 42.9
click at [436, 208] on label "True" at bounding box center [447, 204] width 65 height 21
click at [427, 208] on input "True" at bounding box center [423, 205] width 7 height 6
radio input "true"
drag, startPoint x: 437, startPoint y: 259, endPoint x: 446, endPoint y: 306, distance: 47.2
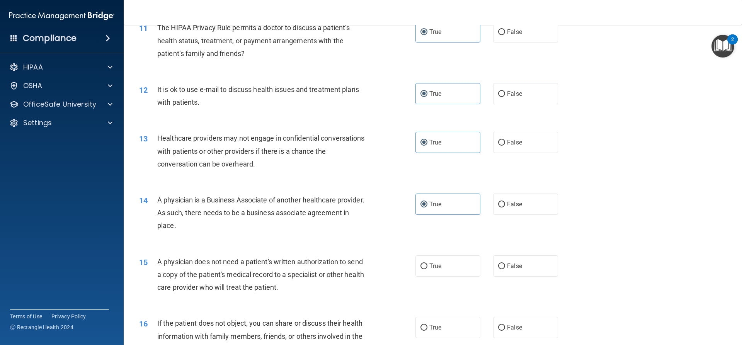
click at [437, 262] on label "True" at bounding box center [447, 265] width 65 height 21
click at [427, 264] on input "True" at bounding box center [423, 267] width 7 height 6
radio input "true"
drag, startPoint x: 447, startPoint y: 325, endPoint x: 447, endPoint y: 313, distance: 12.0
click at [447, 325] on label "True" at bounding box center [447, 327] width 65 height 21
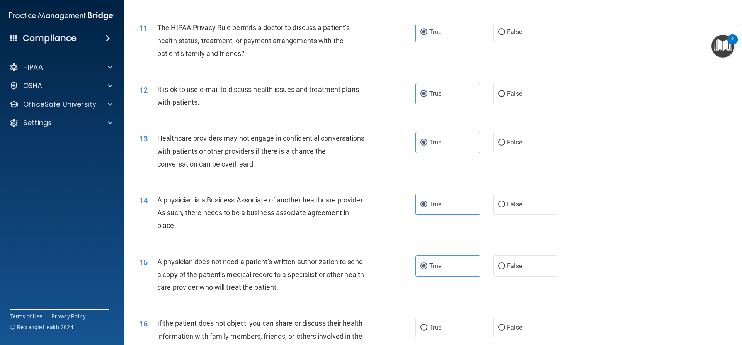
click at [427, 325] on input "True" at bounding box center [423, 328] width 7 height 6
radio input "true"
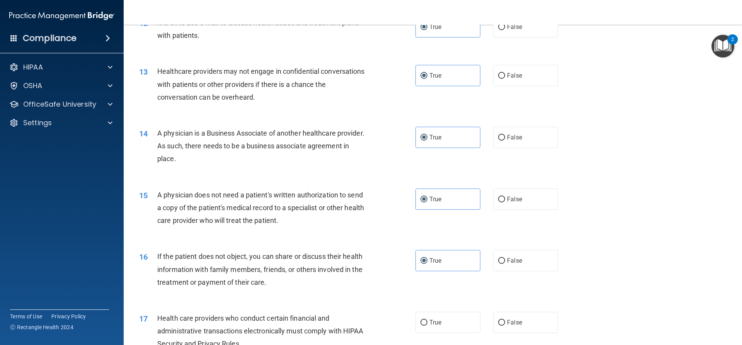
scroll to position [812, 0]
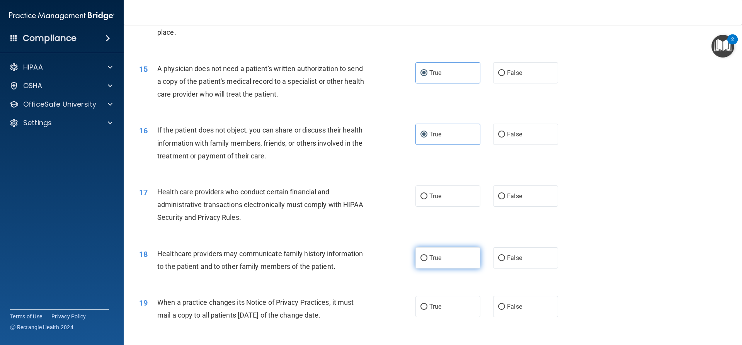
drag, startPoint x: 425, startPoint y: 201, endPoint x: 426, endPoint y: 256, distance: 54.9
click at [425, 208] on div "17 Health care providers who conduct certain financial and administrative trans…" at bounding box center [432, 207] width 599 height 62
drag, startPoint x: 427, startPoint y: 255, endPoint x: 446, endPoint y: 305, distance: 53.3
click at [429, 258] on span "True" at bounding box center [435, 257] width 12 height 7
click at [427, 258] on input "True" at bounding box center [423, 258] width 7 height 6
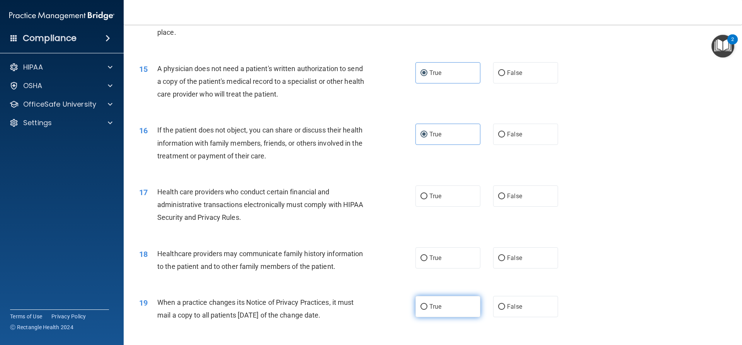
radio input "true"
click at [444, 310] on label "True" at bounding box center [447, 306] width 65 height 21
click at [427, 310] on input "True" at bounding box center [423, 307] width 7 height 6
radio input "true"
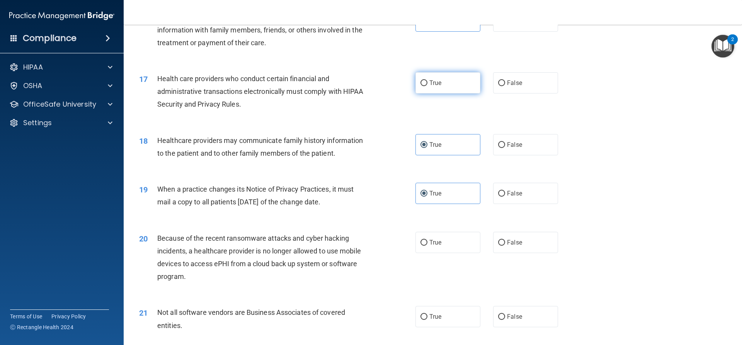
scroll to position [927, 0]
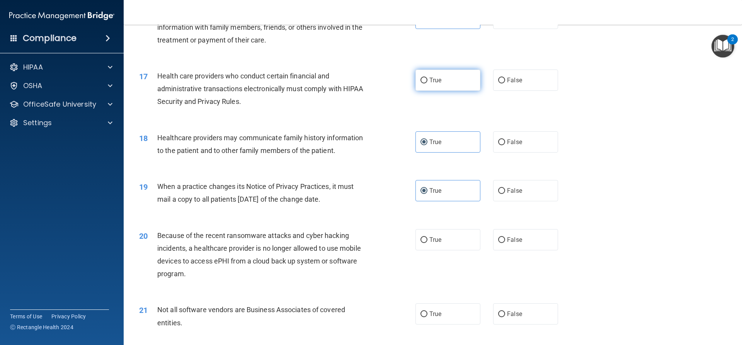
click at [436, 73] on label "True" at bounding box center [447, 80] width 65 height 21
click at [427, 78] on input "True" at bounding box center [423, 81] width 7 height 6
radio input "true"
click at [429, 239] on span "True" at bounding box center [435, 239] width 12 height 7
click at [427, 239] on input "True" at bounding box center [423, 240] width 7 height 6
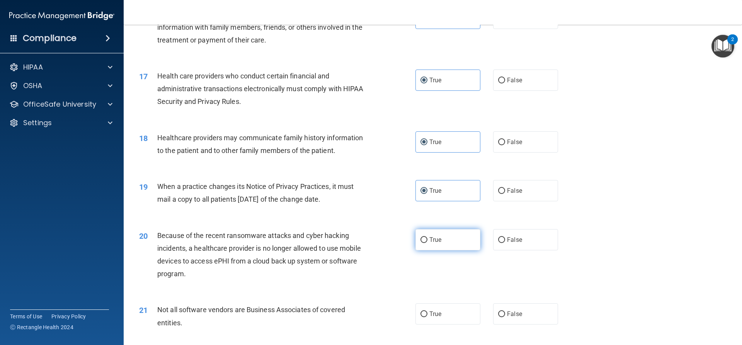
radio input "true"
click at [438, 315] on span "True" at bounding box center [435, 313] width 12 height 7
click at [427, 315] on input "True" at bounding box center [423, 314] width 7 height 6
radio input "true"
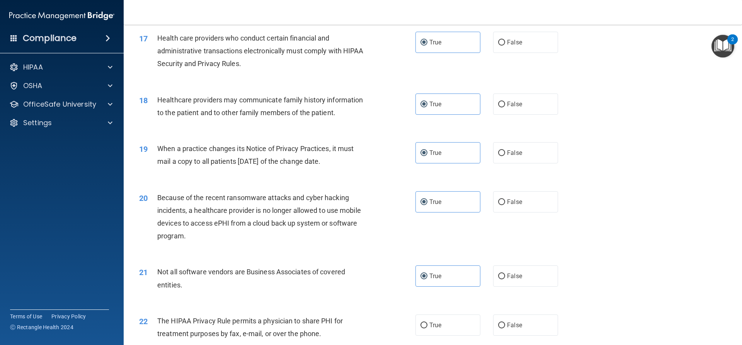
scroll to position [1082, 0]
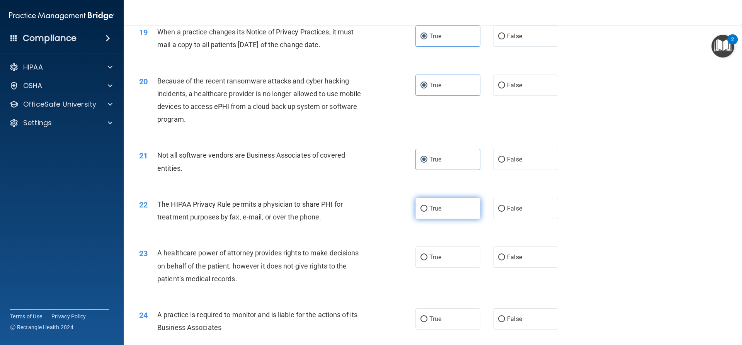
click at [421, 216] on label "True" at bounding box center [447, 208] width 65 height 21
click at [421, 212] on input "True" at bounding box center [423, 209] width 7 height 6
radio input "true"
click at [430, 267] on label "True" at bounding box center [447, 257] width 65 height 21
click at [427, 260] on input "True" at bounding box center [423, 258] width 7 height 6
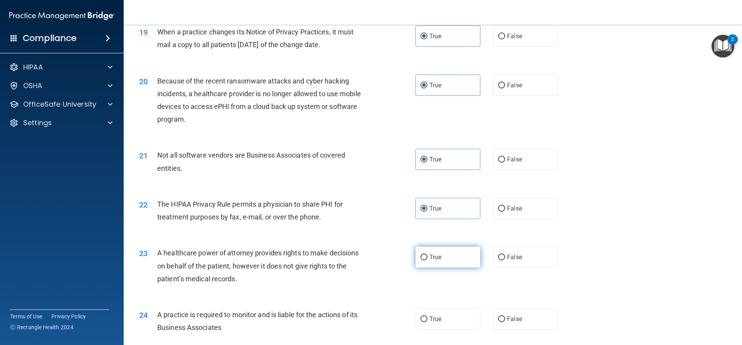
radio input "true"
click at [439, 310] on label "True" at bounding box center [447, 318] width 65 height 21
click at [427, 316] on input "True" at bounding box center [423, 319] width 7 height 6
radio input "true"
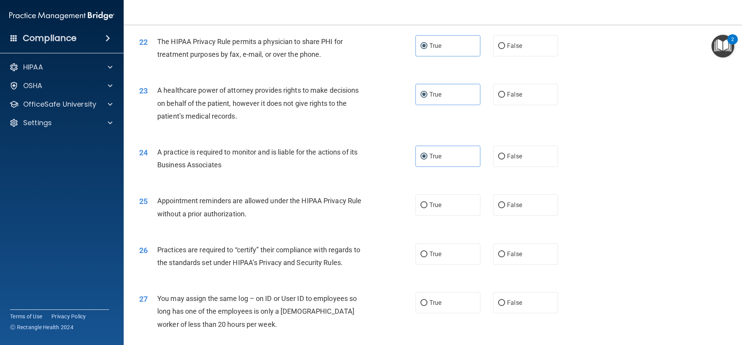
scroll to position [1275, 0]
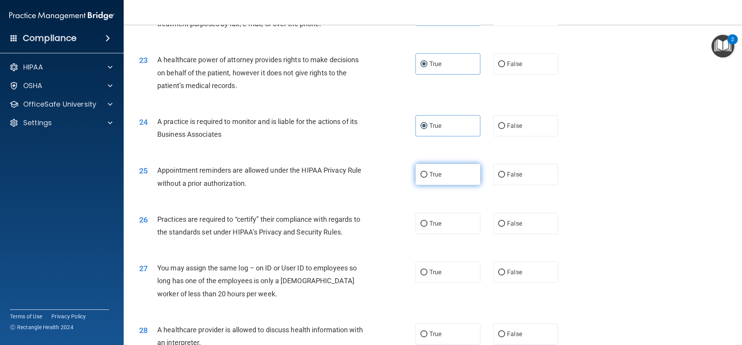
click at [432, 183] on label "True" at bounding box center [447, 174] width 65 height 21
click at [427, 178] on input "True" at bounding box center [423, 175] width 7 height 6
radio input "true"
click at [434, 221] on span "True" at bounding box center [435, 223] width 12 height 7
click at [427, 221] on input "True" at bounding box center [423, 224] width 7 height 6
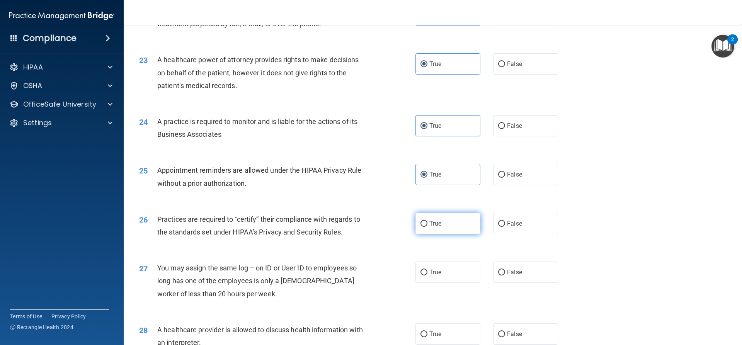
radio input "true"
click at [440, 279] on label "True" at bounding box center [447, 272] width 65 height 21
click at [427, 276] on input "True" at bounding box center [423, 273] width 7 height 6
radio input "true"
click at [449, 322] on div "28 A healthcare provider is allowed to discuss health information with an inter…" at bounding box center [432, 338] width 599 height 49
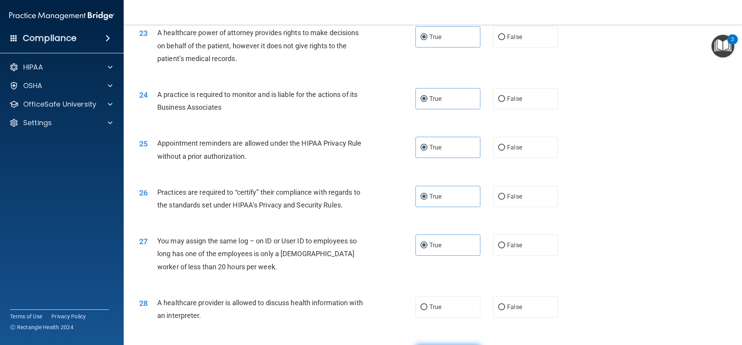
scroll to position [1391, 0]
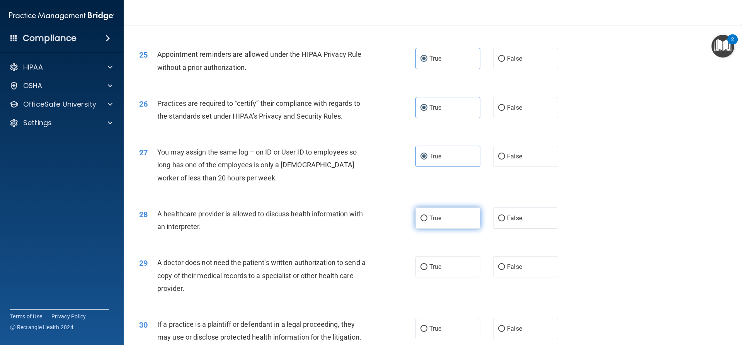
click at [429, 221] on span "True" at bounding box center [435, 217] width 12 height 7
click at [427, 221] on input "True" at bounding box center [423, 219] width 7 height 6
radio input "true"
click at [416, 267] on label "True" at bounding box center [447, 266] width 65 height 21
click at [420, 267] on input "True" at bounding box center [423, 267] width 7 height 6
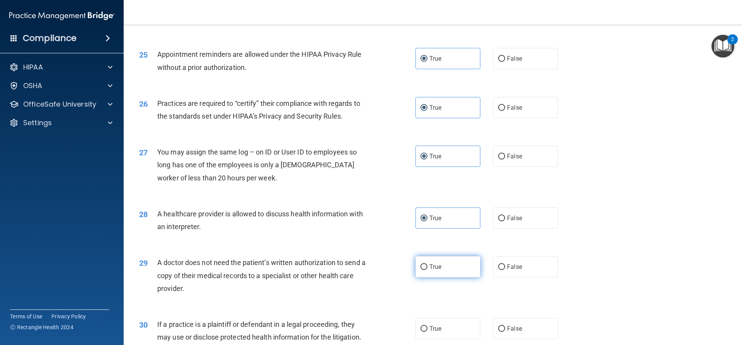
radio input "true"
click at [437, 329] on span "True" at bounding box center [435, 328] width 12 height 7
click at [427, 329] on input "True" at bounding box center [423, 329] width 7 height 6
radio input "true"
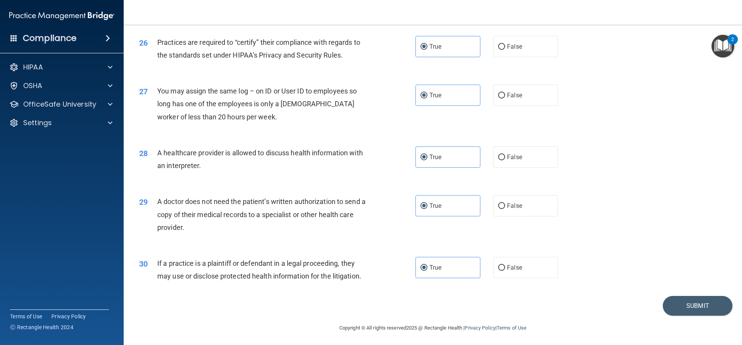
scroll to position [1454, 0]
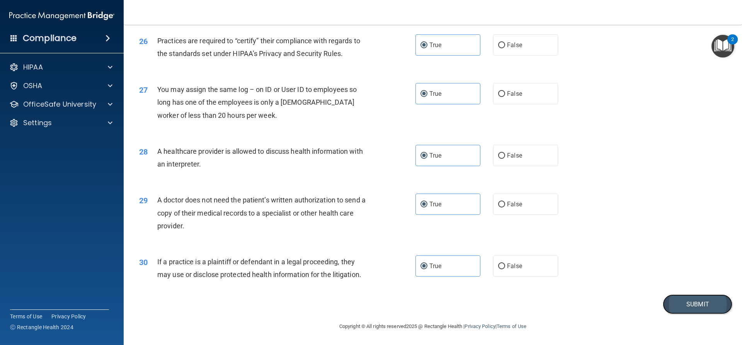
click at [677, 300] on button "Submit" at bounding box center [698, 304] width 70 height 20
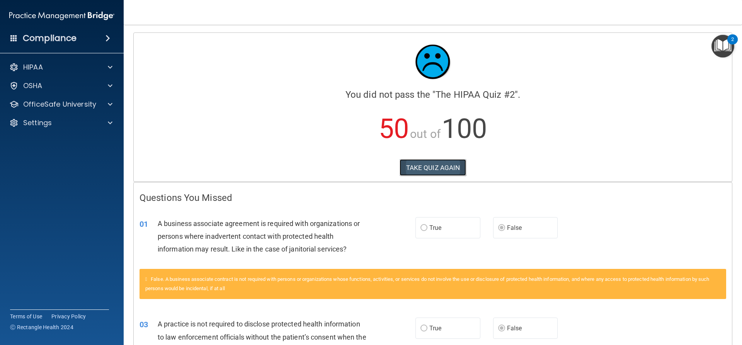
click at [441, 170] on button "TAKE QUIZ AGAIN" at bounding box center [433, 167] width 67 height 17
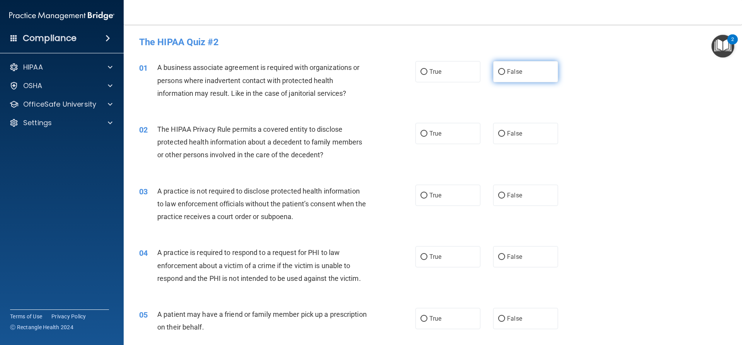
click at [498, 73] on input "False" at bounding box center [501, 72] width 7 height 6
radio input "true"
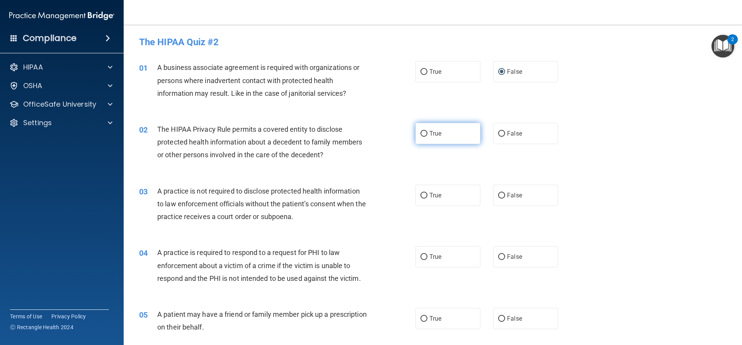
click at [445, 134] on label "True" at bounding box center [447, 133] width 65 height 21
click at [427, 134] on input "True" at bounding box center [423, 134] width 7 height 6
radio input "true"
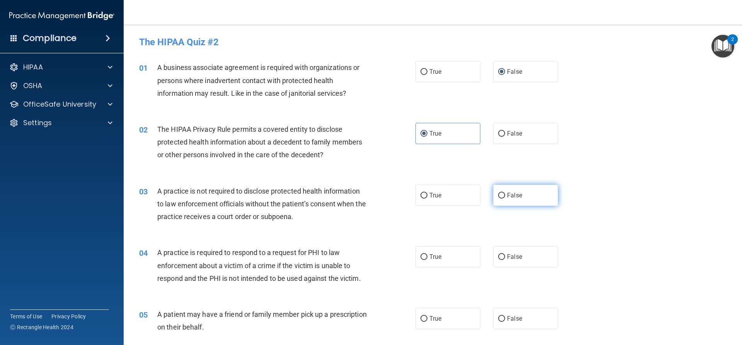
click at [505, 199] on label "False" at bounding box center [525, 195] width 65 height 21
click at [505, 199] on input "False" at bounding box center [501, 196] width 7 height 6
radio input "true"
click at [442, 254] on label "True" at bounding box center [447, 256] width 65 height 21
click at [427, 254] on input "True" at bounding box center [423, 257] width 7 height 6
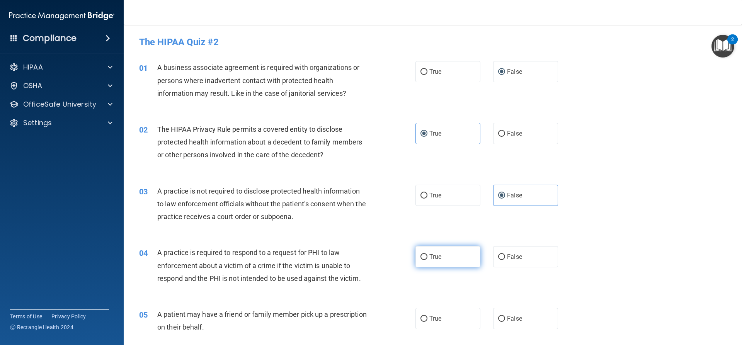
radio input "true"
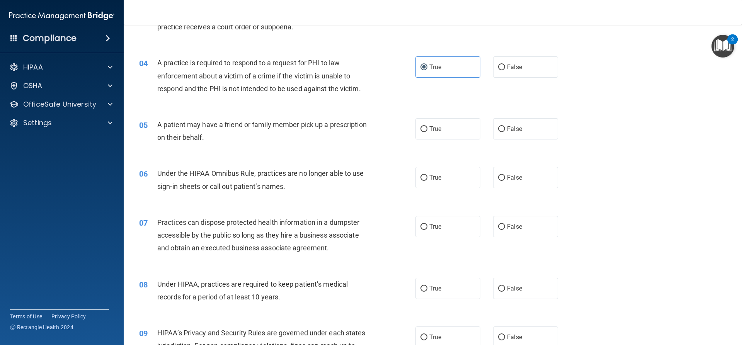
scroll to position [193, 0]
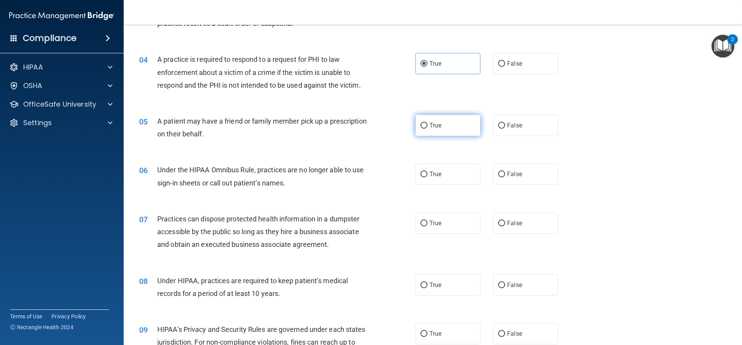
click at [435, 131] on label "True" at bounding box center [447, 125] width 65 height 21
click at [427, 129] on input "True" at bounding box center [423, 126] width 7 height 6
radio input "true"
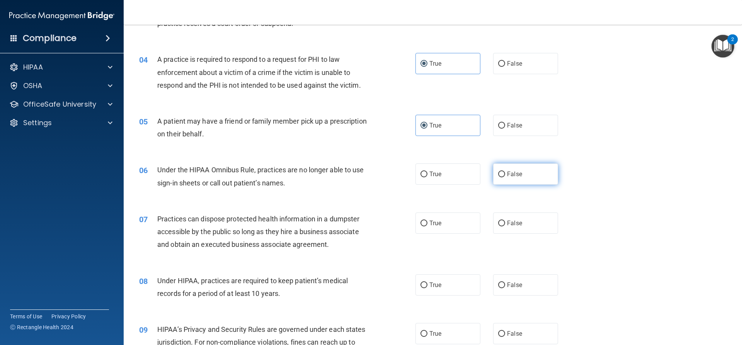
click at [501, 180] on label "False" at bounding box center [525, 173] width 65 height 21
click at [501, 177] on input "False" at bounding box center [501, 175] width 7 height 6
radio input "true"
click at [498, 226] on input "False" at bounding box center [501, 224] width 7 height 6
radio input "true"
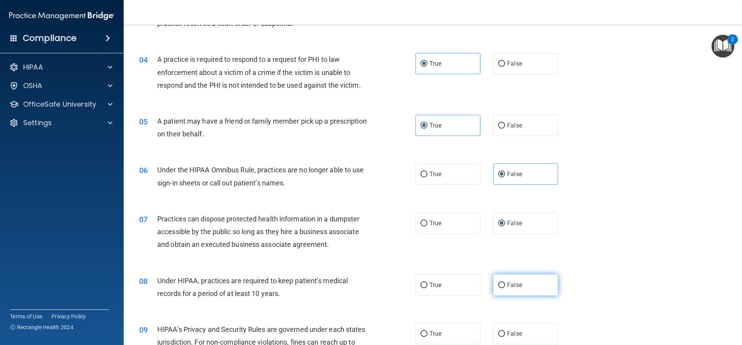
click at [505, 281] on label "False" at bounding box center [525, 284] width 65 height 21
click at [505, 282] on input "False" at bounding box center [501, 285] width 7 height 6
radio input "true"
drag, startPoint x: 503, startPoint y: 330, endPoint x: 505, endPoint y: 323, distance: 7.8
click at [503, 330] on label "False" at bounding box center [525, 333] width 65 height 21
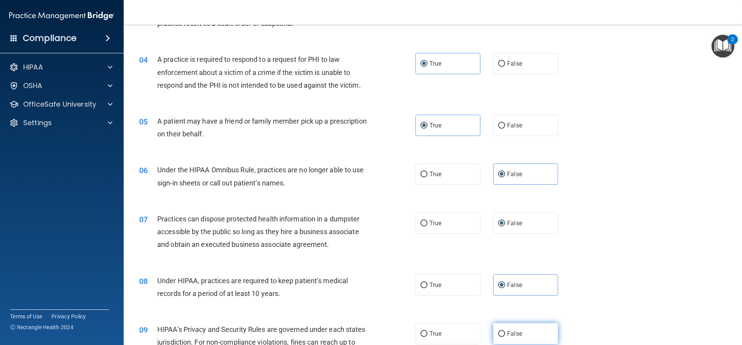
click at [503, 331] on input "False" at bounding box center [501, 334] width 7 height 6
radio input "true"
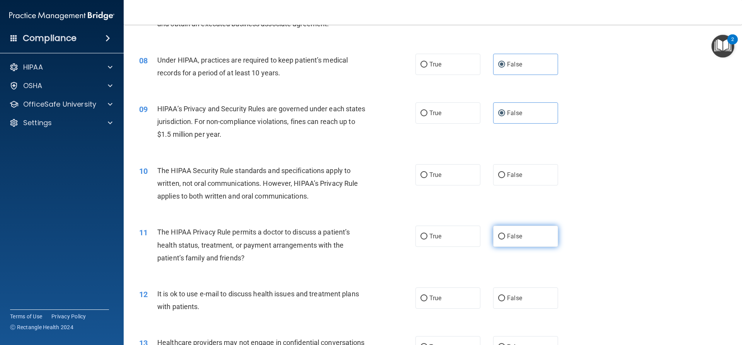
scroll to position [425, 0]
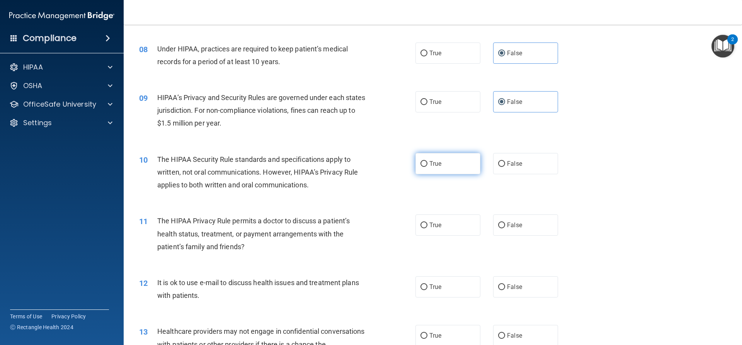
click at [446, 170] on label "True" at bounding box center [447, 163] width 65 height 21
click at [427, 167] on input "True" at bounding box center [423, 164] width 7 height 6
radio input "true"
click at [441, 222] on label "True" at bounding box center [447, 224] width 65 height 21
click at [427, 223] on input "True" at bounding box center [423, 226] width 7 height 6
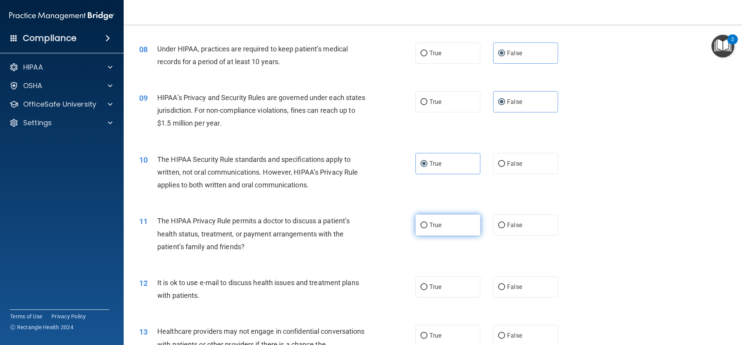
radio input "true"
click at [447, 284] on label "True" at bounding box center [447, 286] width 65 height 21
click at [427, 284] on input "True" at bounding box center [423, 287] width 7 height 6
radio input "true"
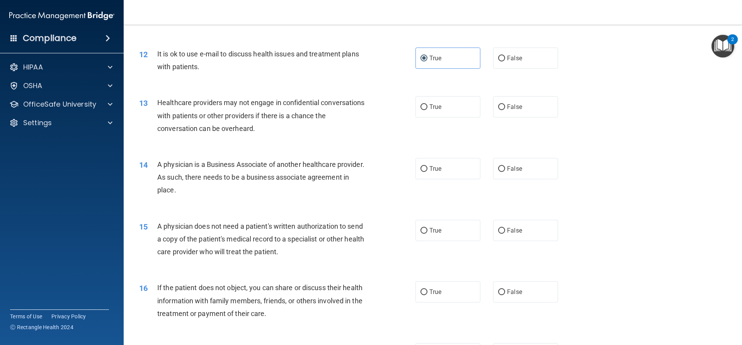
scroll to position [657, 0]
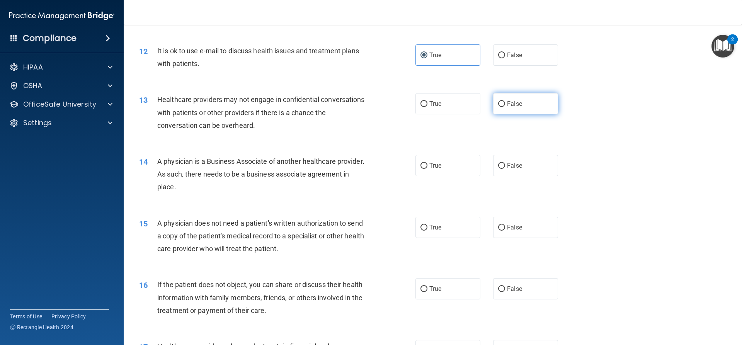
click at [511, 103] on span "False" at bounding box center [514, 103] width 15 height 7
click at [505, 103] on input "False" at bounding box center [501, 104] width 7 height 6
radio input "true"
click at [518, 166] on label "False" at bounding box center [525, 165] width 65 height 21
click at [505, 166] on input "False" at bounding box center [501, 166] width 7 height 6
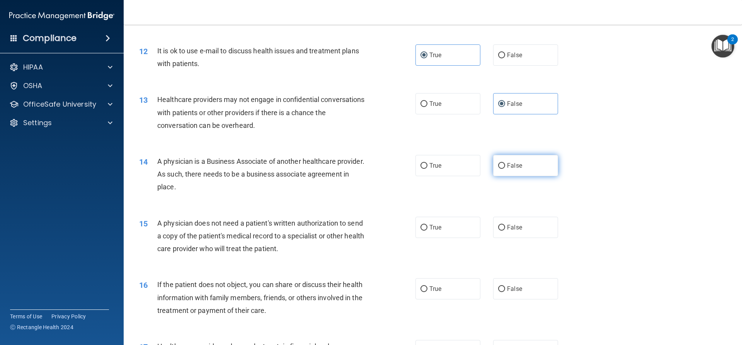
radio input "true"
click at [455, 232] on label "True" at bounding box center [447, 227] width 65 height 21
click at [427, 231] on input "True" at bounding box center [423, 228] width 7 height 6
radio input "true"
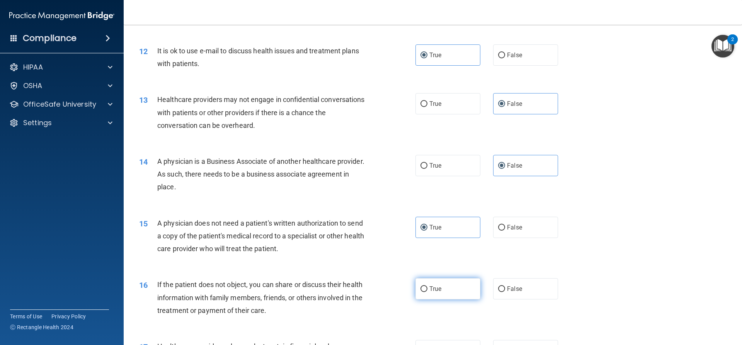
click at [431, 288] on span "True" at bounding box center [435, 288] width 12 height 7
click at [427, 288] on input "True" at bounding box center [423, 289] width 7 height 6
radio input "true"
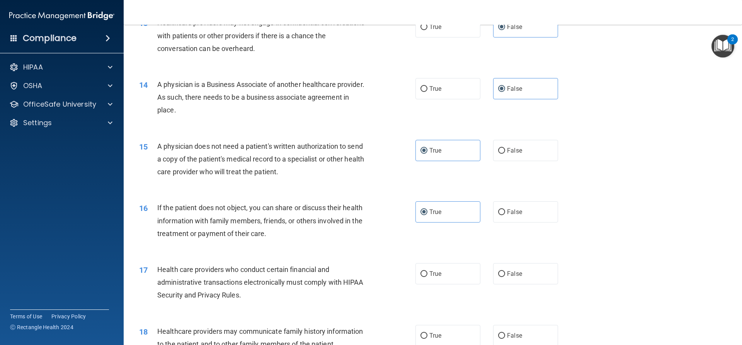
scroll to position [734, 0]
click at [444, 273] on label "True" at bounding box center [447, 273] width 65 height 21
click at [427, 273] on input "True" at bounding box center [423, 274] width 7 height 6
radio input "true"
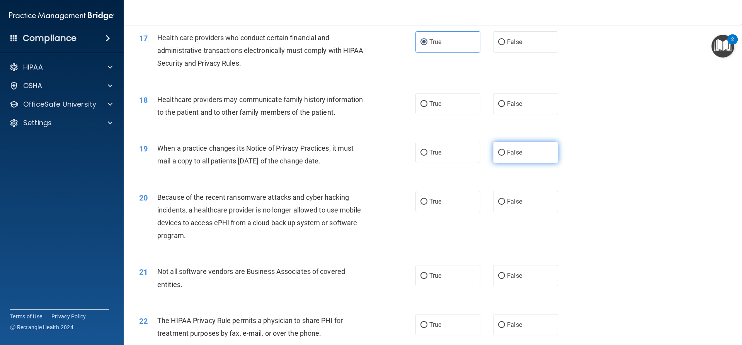
scroll to position [966, 0]
click at [523, 102] on label "False" at bounding box center [525, 103] width 65 height 21
click at [505, 102] on input "False" at bounding box center [501, 104] width 7 height 6
radio input "true"
click at [531, 151] on label "False" at bounding box center [525, 151] width 65 height 21
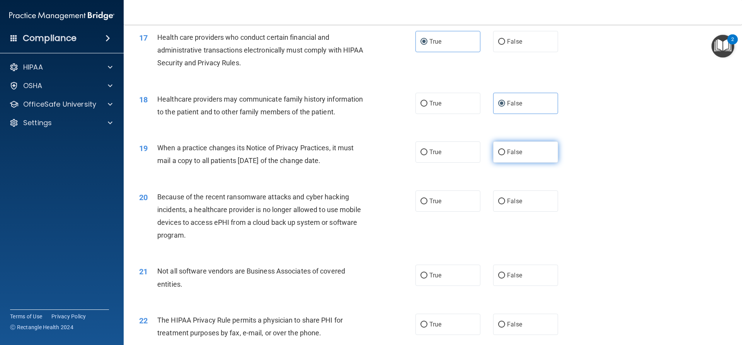
click at [505, 151] on input "False" at bounding box center [501, 153] width 7 height 6
radio input "true"
click at [519, 207] on label "False" at bounding box center [525, 201] width 65 height 21
click at [505, 204] on input "False" at bounding box center [501, 202] width 7 height 6
radio input "true"
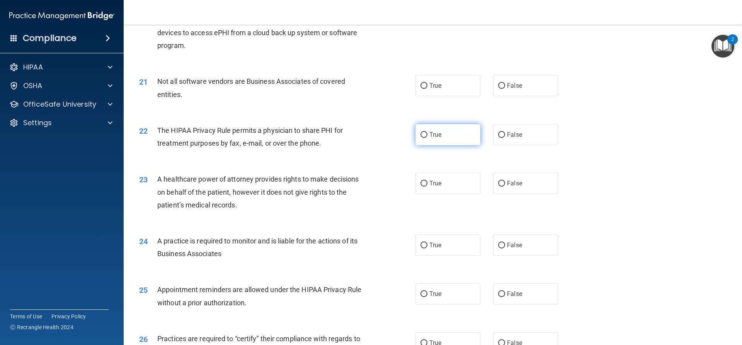
scroll to position [1159, 0]
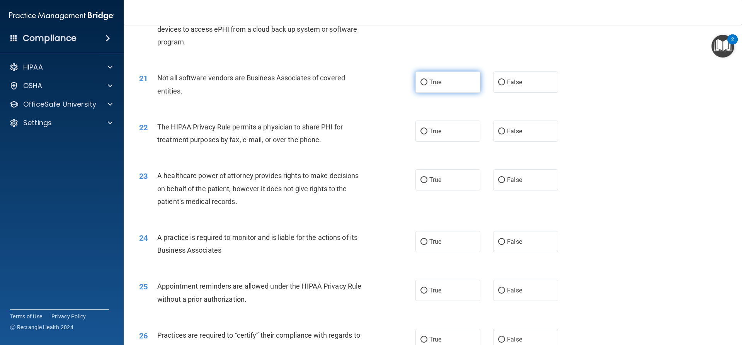
click at [462, 85] on label "True" at bounding box center [447, 81] width 65 height 21
click at [427, 85] on input "True" at bounding box center [423, 83] width 7 height 6
radio input "true"
click at [463, 142] on div "22 The HIPAA Privacy Rule permits a physician to share PHI for treatment purpos…" at bounding box center [432, 135] width 599 height 49
click at [459, 137] on label "True" at bounding box center [447, 131] width 65 height 21
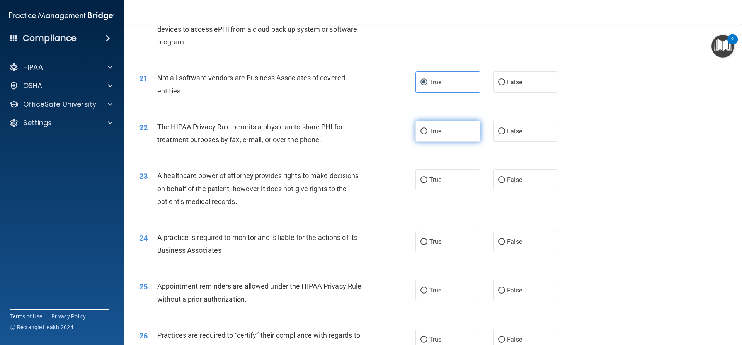
click at [427, 134] on input "True" at bounding box center [423, 132] width 7 height 6
radio input "true"
drag, startPoint x: 509, startPoint y: 179, endPoint x: 517, endPoint y: 187, distance: 11.5
click at [511, 181] on span "False" at bounding box center [514, 179] width 15 height 7
click at [505, 181] on input "False" at bounding box center [501, 180] width 7 height 6
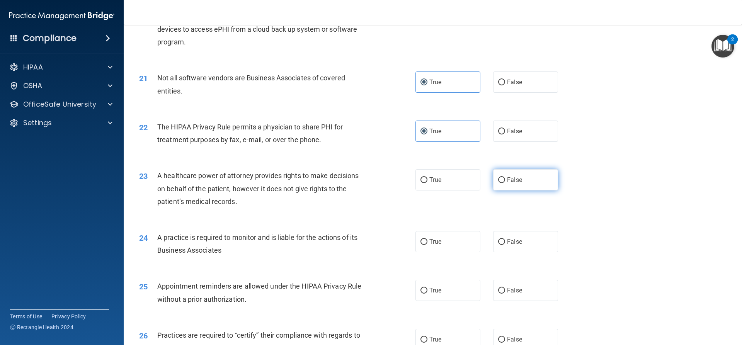
radio input "true"
click at [527, 232] on label "False" at bounding box center [525, 241] width 65 height 21
click at [505, 239] on input "False" at bounding box center [501, 242] width 7 height 6
radio input "true"
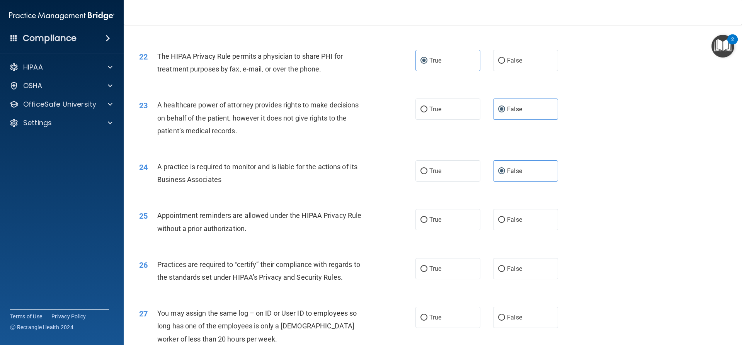
scroll to position [1237, 0]
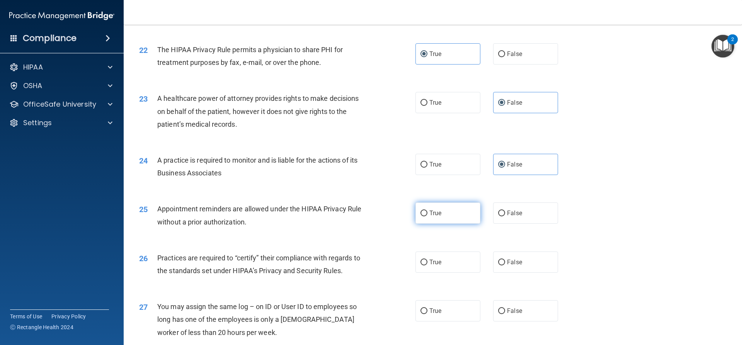
click at [456, 210] on label "True" at bounding box center [447, 212] width 65 height 21
click at [427, 211] on input "True" at bounding box center [423, 214] width 7 height 6
radio input "true"
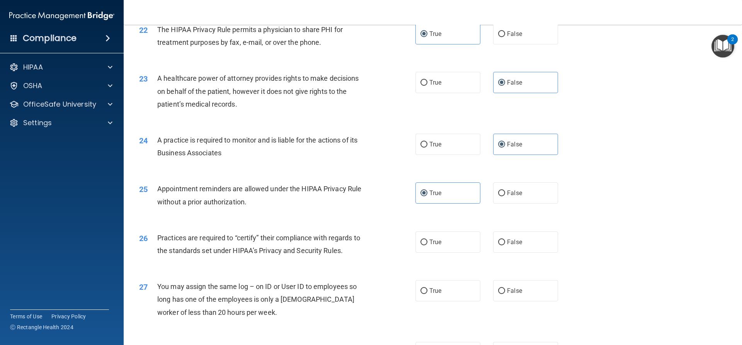
scroll to position [1275, 0]
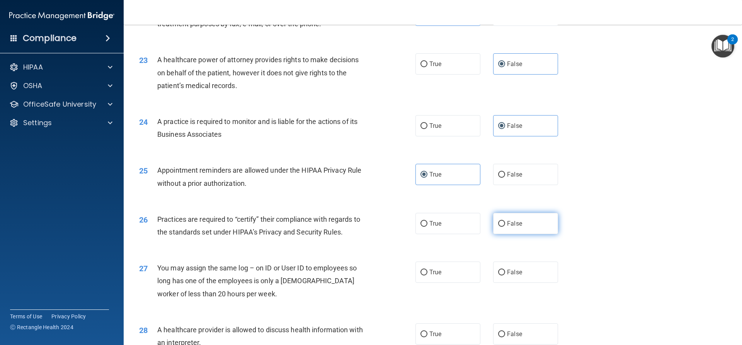
click at [512, 225] on span "False" at bounding box center [514, 223] width 15 height 7
click at [505, 225] on input "False" at bounding box center [501, 224] width 7 height 6
radio input "true"
click at [521, 269] on label "False" at bounding box center [525, 272] width 65 height 21
click at [505, 270] on input "False" at bounding box center [501, 273] width 7 height 6
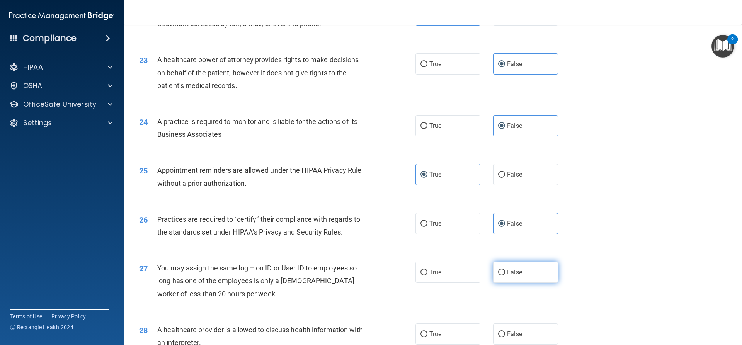
radio input "true"
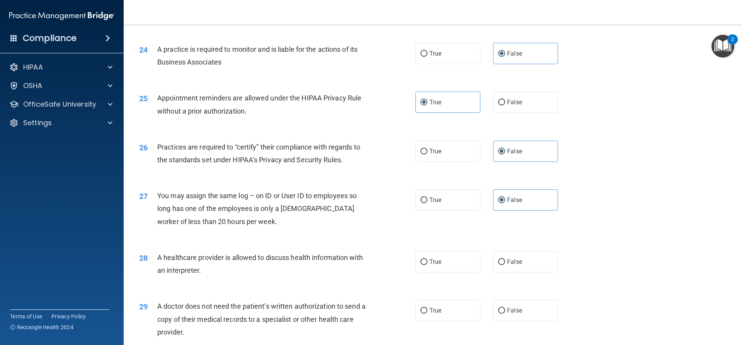
scroll to position [1353, 0]
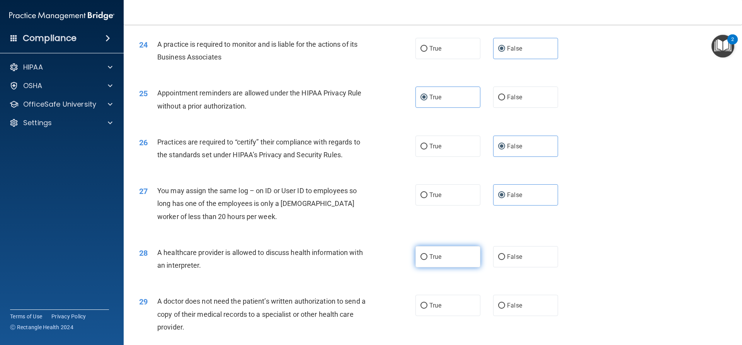
click at [439, 262] on label "True" at bounding box center [447, 256] width 65 height 21
click at [427, 260] on input "True" at bounding box center [423, 257] width 7 height 6
radio input "true"
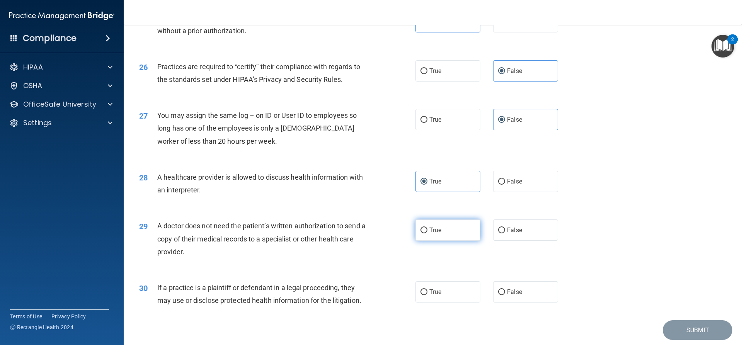
scroll to position [1454, 0]
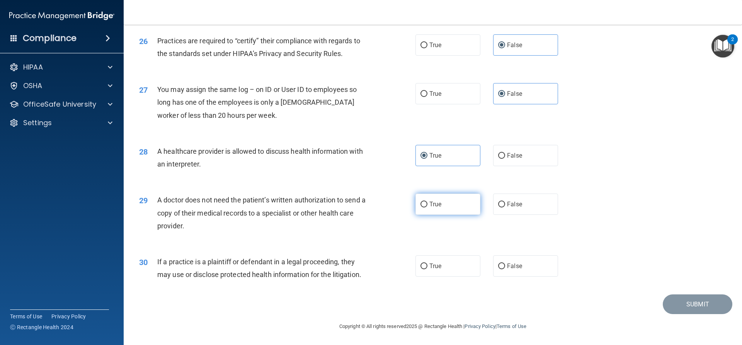
click at [433, 201] on span "True" at bounding box center [435, 204] width 12 height 7
click at [427, 202] on input "True" at bounding box center [423, 205] width 7 height 6
radio input "true"
click at [438, 260] on label "True" at bounding box center [447, 265] width 65 height 21
click at [427, 264] on input "True" at bounding box center [423, 267] width 7 height 6
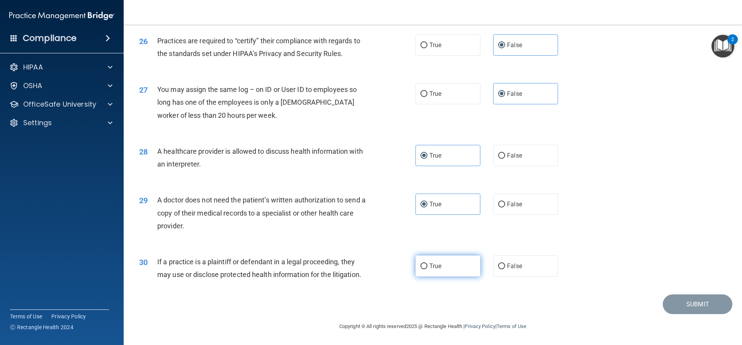
radio input "true"
click at [695, 303] on button "Submit" at bounding box center [698, 304] width 70 height 20
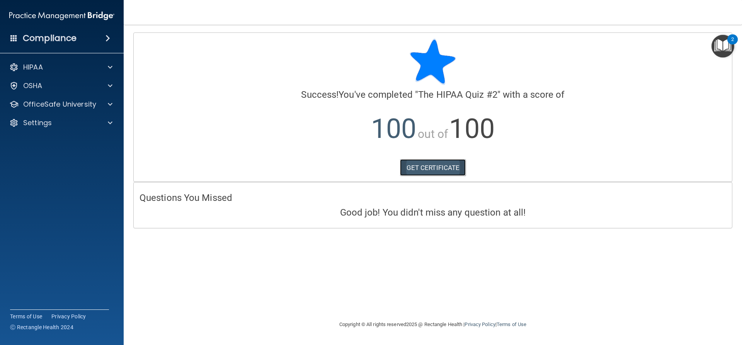
click at [420, 173] on link "GET CERTIFICATE" at bounding box center [433, 167] width 66 height 17
click at [31, 74] on div "HIPAA" at bounding box center [62, 67] width 124 height 15
click at [105, 105] on div at bounding box center [108, 104] width 19 height 9
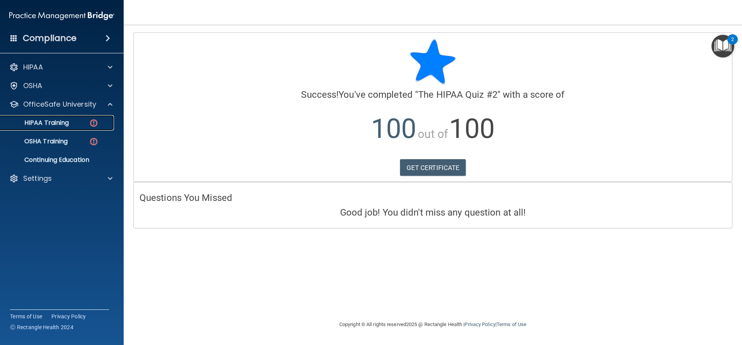
click at [104, 119] on div "HIPAA Training" at bounding box center [57, 123] width 105 height 8
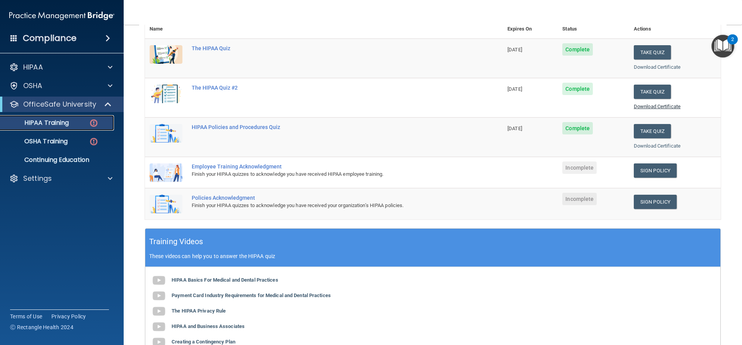
scroll to position [116, 0]
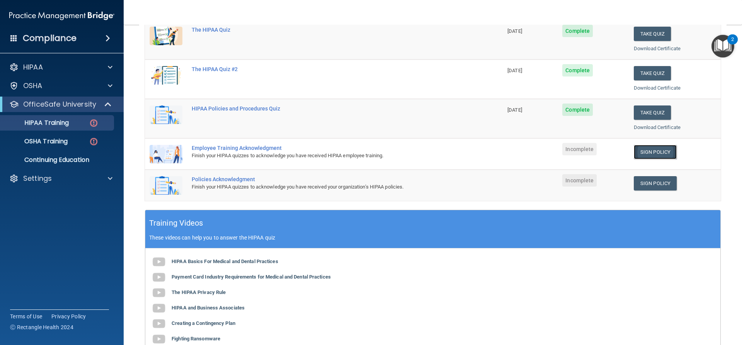
click at [640, 149] on link "Sign Policy" at bounding box center [655, 152] width 43 height 14
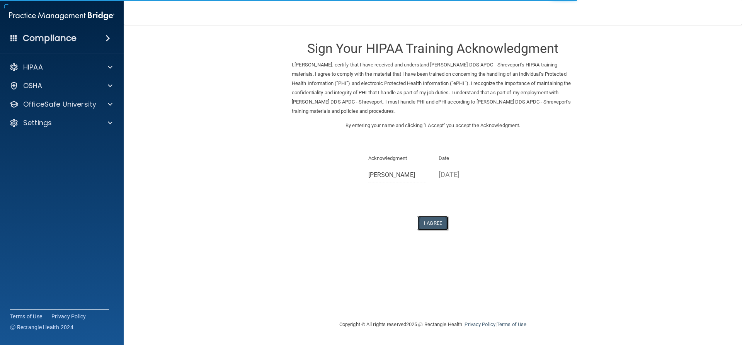
click at [431, 226] on button "I Agree" at bounding box center [432, 223] width 31 height 14
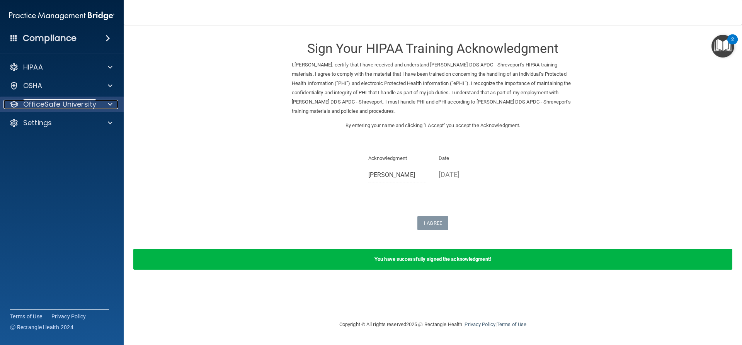
click at [114, 100] on div at bounding box center [108, 104] width 19 height 9
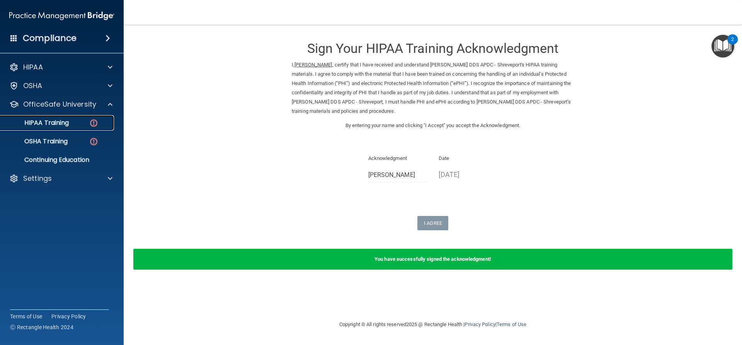
click at [108, 126] on div "HIPAA Training" at bounding box center [57, 123] width 105 height 8
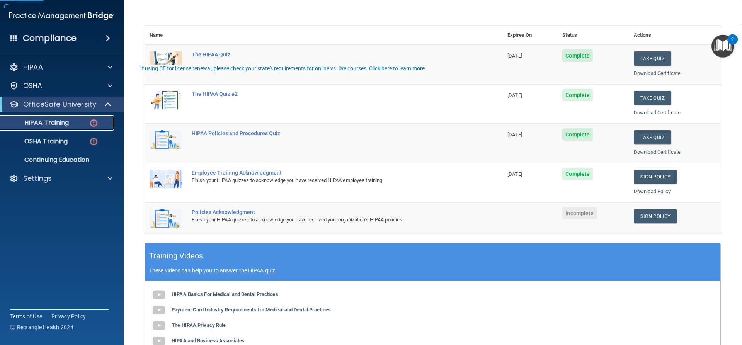
scroll to position [116, 0]
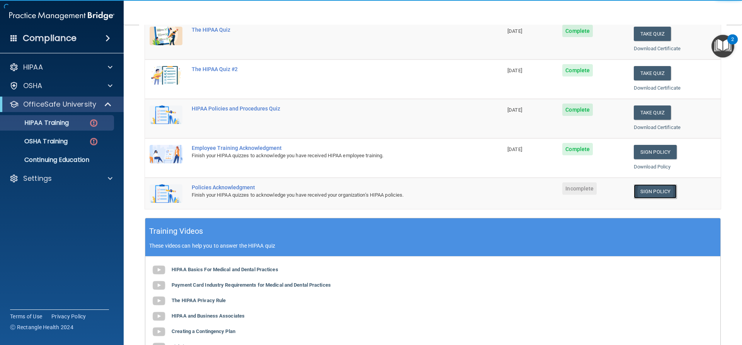
click at [650, 187] on link "Sign Policy" at bounding box center [655, 191] width 43 height 14
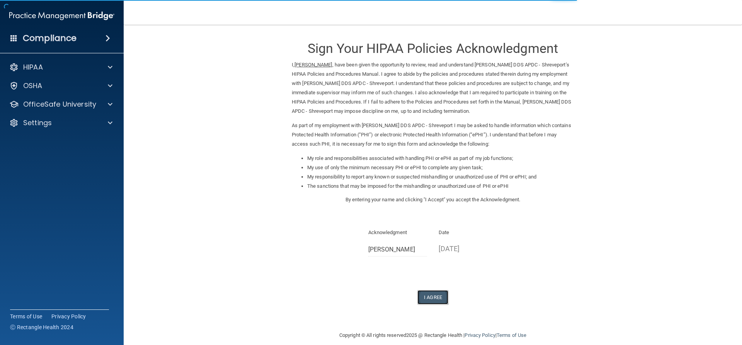
click at [439, 299] on button "I Agree" at bounding box center [432, 297] width 31 height 14
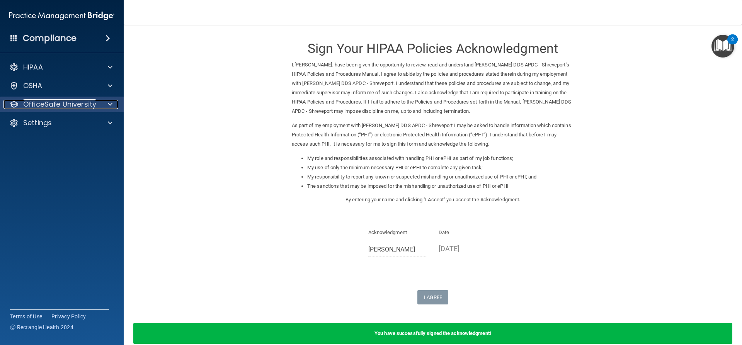
click at [89, 105] on p "OfficeSafe University" at bounding box center [59, 104] width 73 height 9
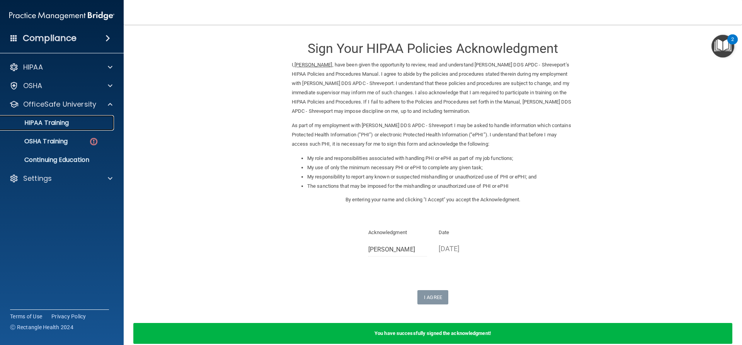
click at [85, 124] on div "HIPAA Training" at bounding box center [57, 123] width 105 height 8
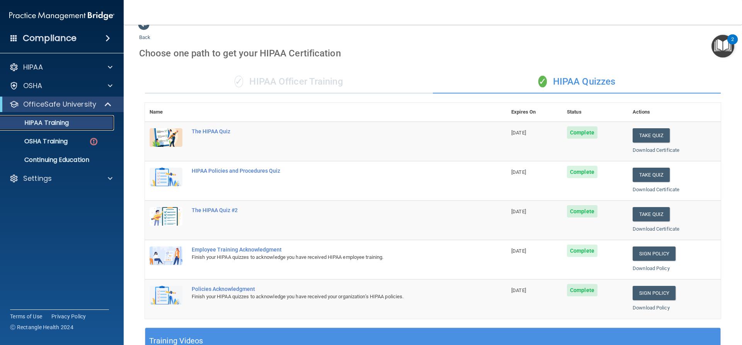
scroll to position [5, 0]
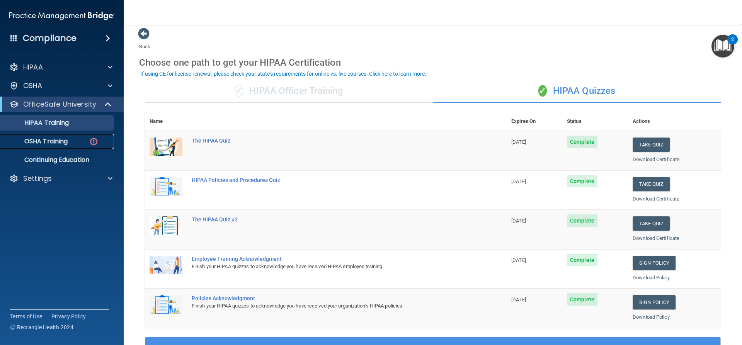
click at [94, 143] on img at bounding box center [94, 142] width 10 height 10
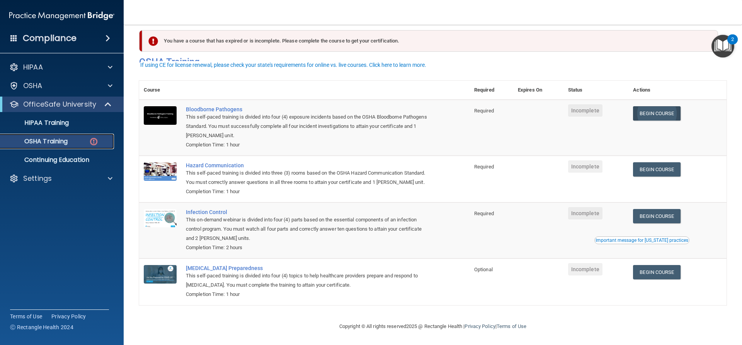
scroll to position [20, 0]
click at [662, 106] on link "Begin Course" at bounding box center [656, 113] width 47 height 14
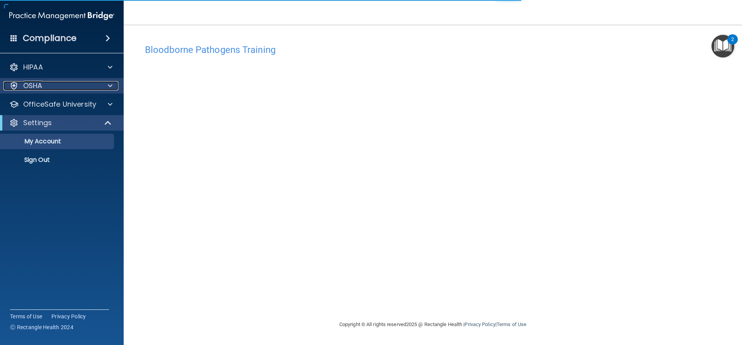
click at [53, 88] on div "OSHA" at bounding box center [51, 85] width 96 height 9
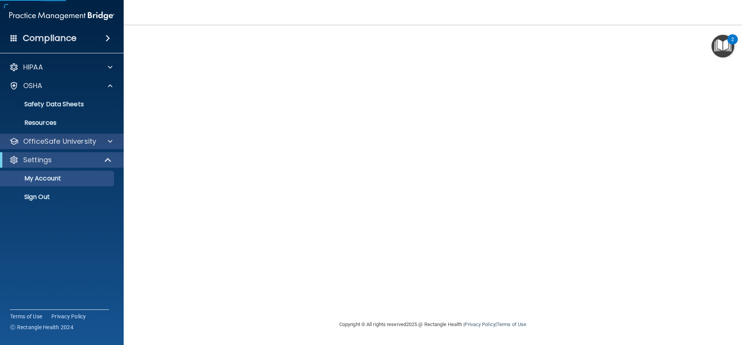
click at [65, 136] on div "OfficeSafe University" at bounding box center [62, 141] width 124 height 15
click at [92, 143] on p "OfficeSafe University" at bounding box center [59, 141] width 73 height 9
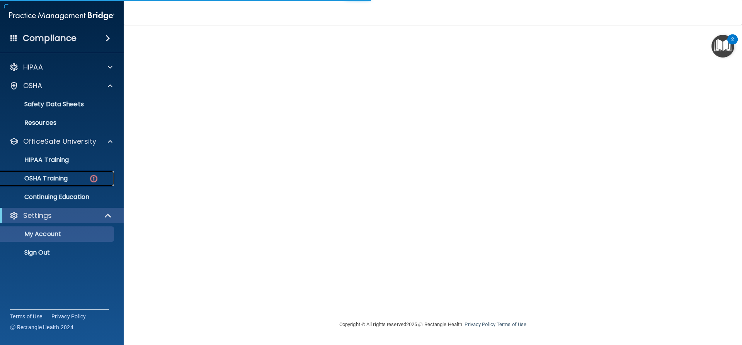
click at [85, 180] on div "OSHA Training" at bounding box center [57, 179] width 105 height 8
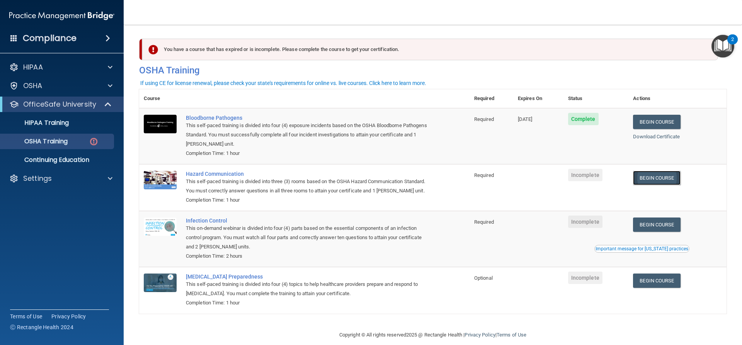
click at [652, 174] on link "Begin Course" at bounding box center [656, 178] width 47 height 14
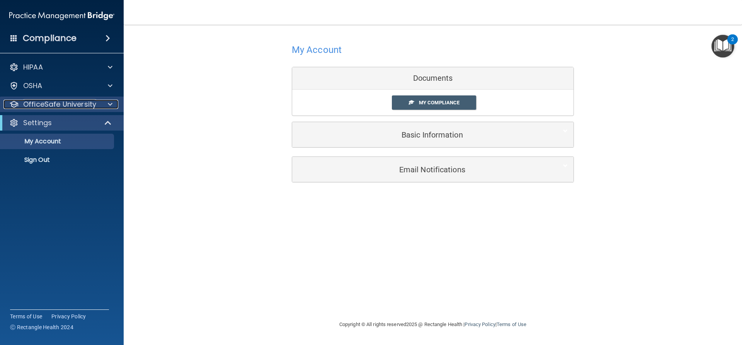
click at [104, 105] on div at bounding box center [108, 104] width 19 height 9
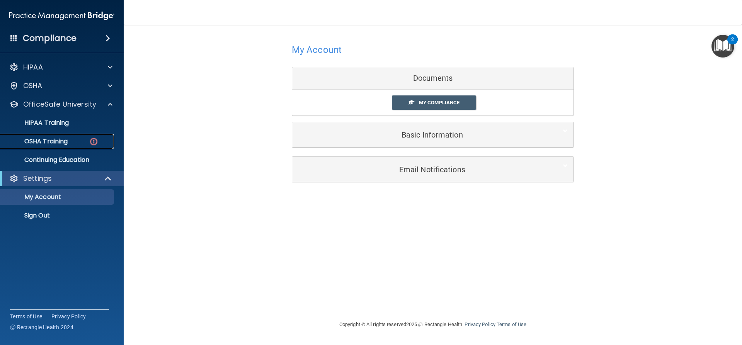
click at [90, 139] on img at bounding box center [94, 142] width 10 height 10
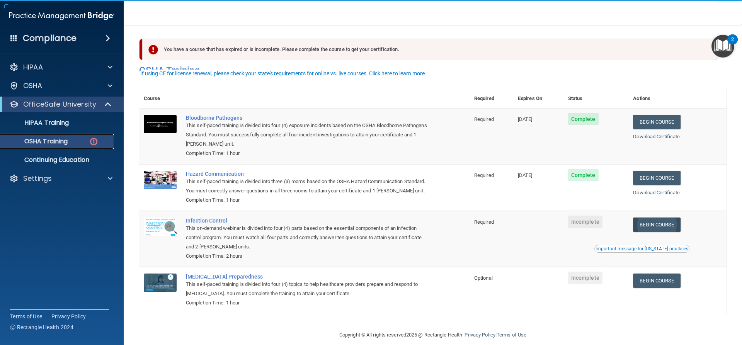
scroll to position [20, 0]
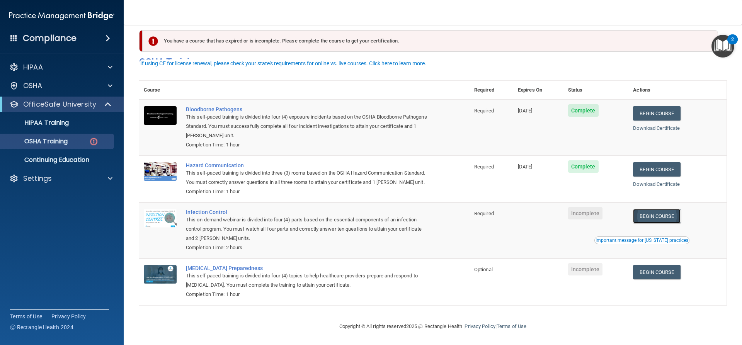
click at [653, 219] on link "Begin Course" at bounding box center [656, 216] width 47 height 14
click at [652, 214] on link "Begin Course" at bounding box center [656, 216] width 47 height 14
click at [654, 269] on link "Begin Course" at bounding box center [656, 272] width 47 height 14
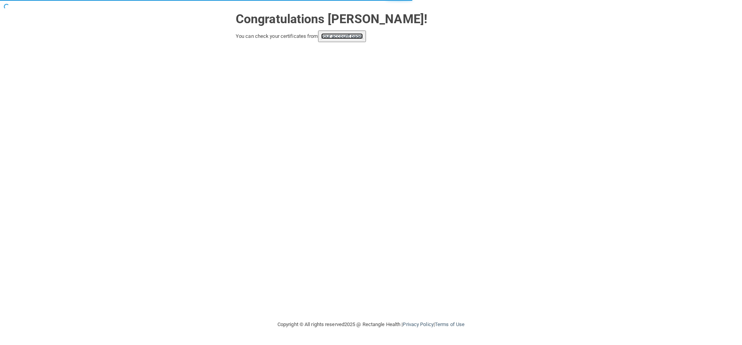
click at [343, 37] on link "your account page!" at bounding box center [342, 36] width 42 height 6
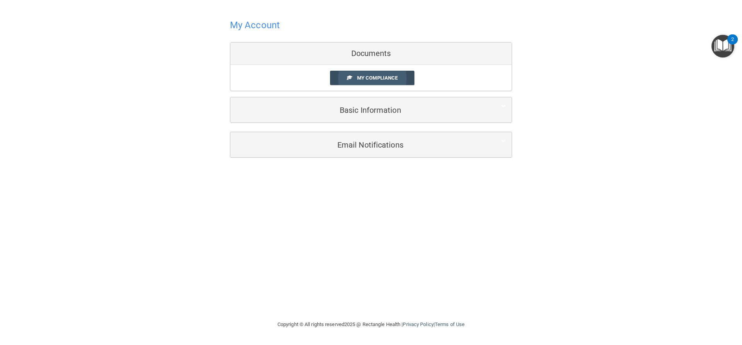
click at [355, 77] on link "My Compliance" at bounding box center [372, 78] width 85 height 14
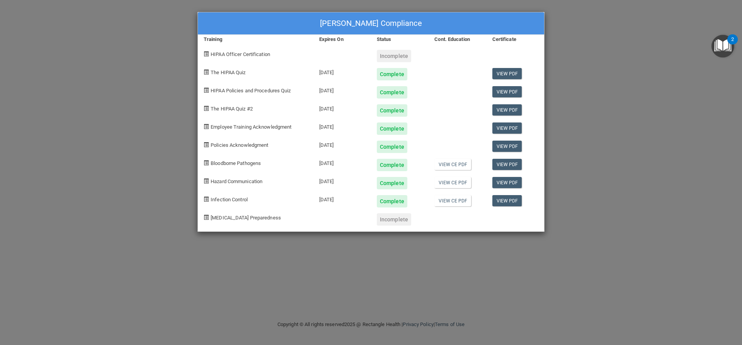
click at [619, 94] on div "Heather Adams's Compliance Training Expires On Status Cont. Education Certifica…" at bounding box center [371, 172] width 742 height 345
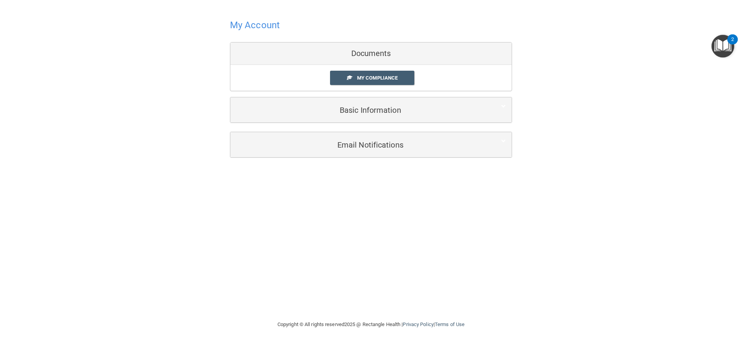
click at [265, 23] on h4 "My Account" at bounding box center [255, 25] width 50 height 10
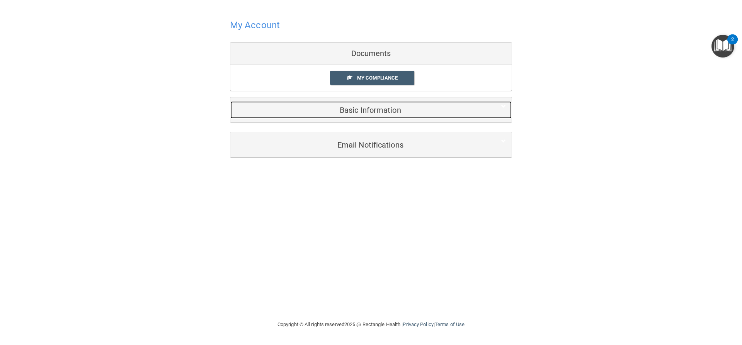
click at [478, 115] on div "Basic Information" at bounding box center [359, 109] width 258 height 17
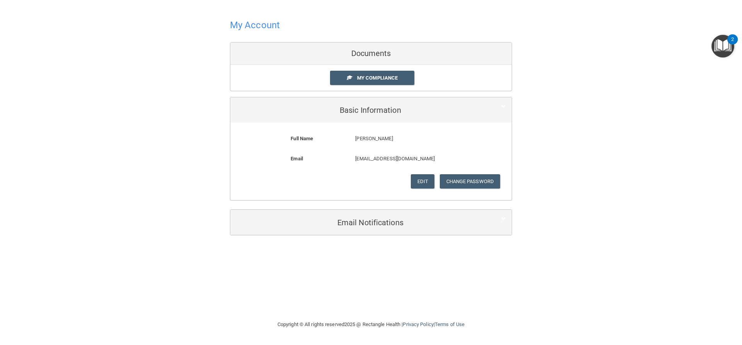
click at [358, 53] on div "Documents" at bounding box center [370, 54] width 281 height 22
click at [360, 52] on div "Documents" at bounding box center [370, 54] width 281 height 22
drag, startPoint x: 611, startPoint y: 94, endPoint x: 589, endPoint y: 101, distance: 23.7
click at [610, 97] on div "My Account Documents My Compliance My Compliance My BAA Basic Information Full …" at bounding box center [370, 126] width 711 height 237
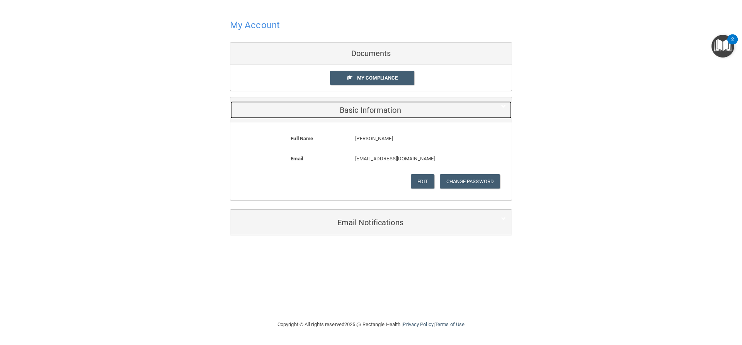
click at [357, 112] on h5 "Basic Information" at bounding box center [359, 110] width 246 height 9
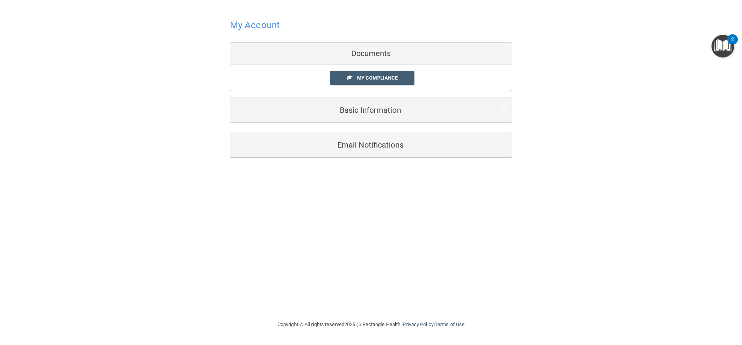
click at [369, 58] on div "Documents" at bounding box center [370, 54] width 281 height 22
click at [373, 80] on span "My Compliance" at bounding box center [377, 78] width 41 height 6
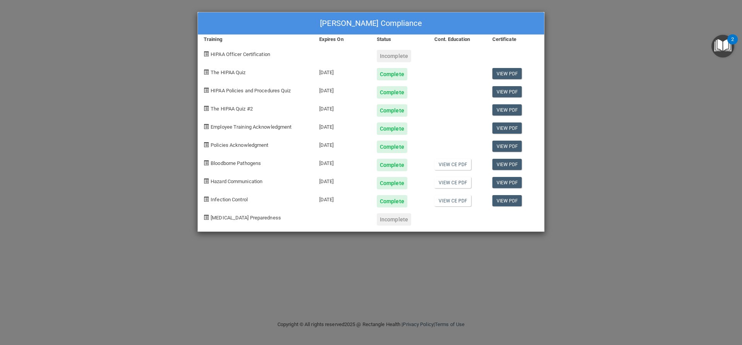
click at [250, 220] on span "[MEDICAL_DATA] Preparedness" at bounding box center [246, 218] width 70 height 6
click at [250, 215] on span "[MEDICAL_DATA] Preparedness" at bounding box center [246, 218] width 70 height 6
click at [594, 34] on div "Heather Adams's Compliance Training Expires On Status Cont. Education Certifica…" at bounding box center [371, 172] width 742 height 345
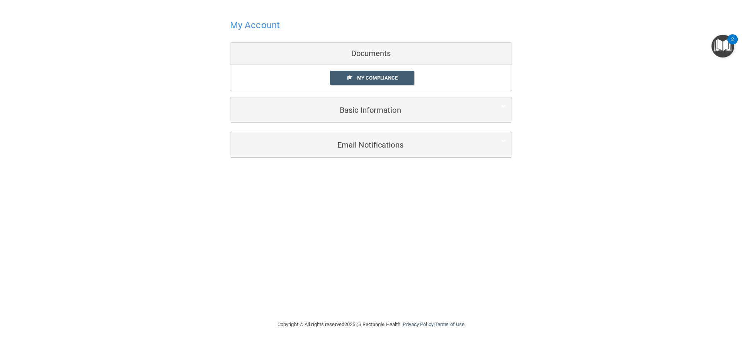
click at [387, 52] on div "Documents" at bounding box center [370, 54] width 281 height 22
click at [240, 18] on div at bounding box center [371, 24] width 282 height 19
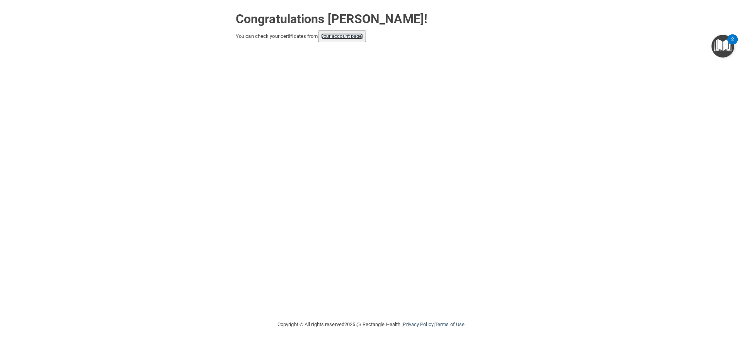
click at [353, 37] on link "your account page!" at bounding box center [342, 36] width 42 height 6
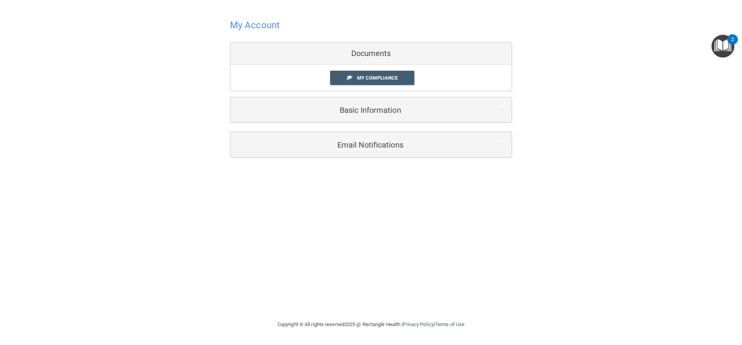
click at [508, 49] on div "Documents" at bounding box center [370, 54] width 281 height 22
click at [501, 56] on div "Documents" at bounding box center [370, 54] width 281 height 22
click at [495, 54] on div "Documents" at bounding box center [370, 54] width 281 height 22
click at [467, 61] on div "Documents" at bounding box center [370, 54] width 281 height 22
click at [466, 61] on div "Documents" at bounding box center [370, 54] width 281 height 22
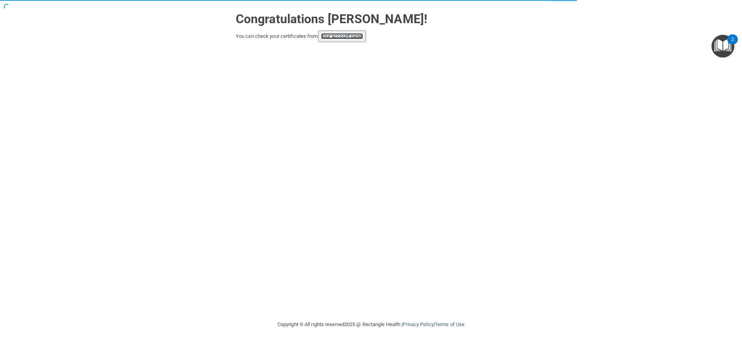
click at [340, 38] on link "your account page!" at bounding box center [342, 36] width 42 height 6
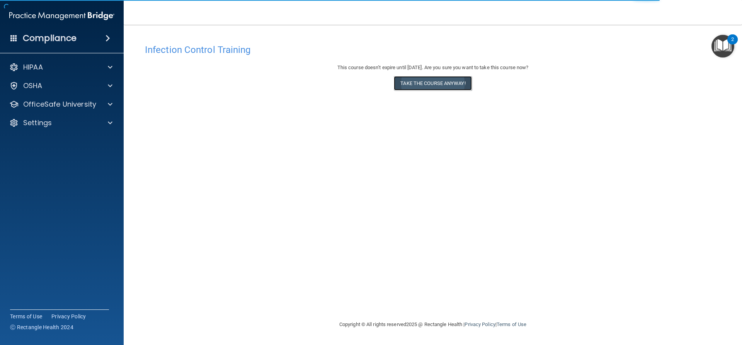
click at [433, 82] on button "Take the course anyway!" at bounding box center [433, 83] width 78 height 14
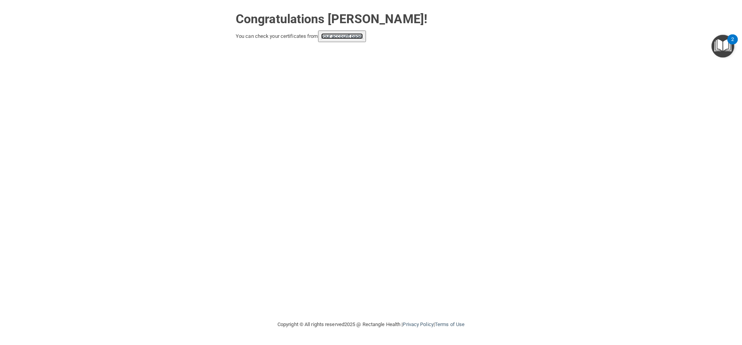
click at [340, 36] on link "your account page!" at bounding box center [342, 36] width 42 height 6
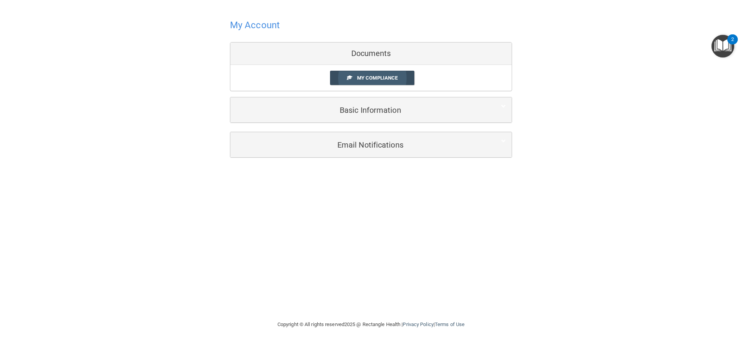
click at [355, 81] on link "My Compliance" at bounding box center [372, 78] width 85 height 14
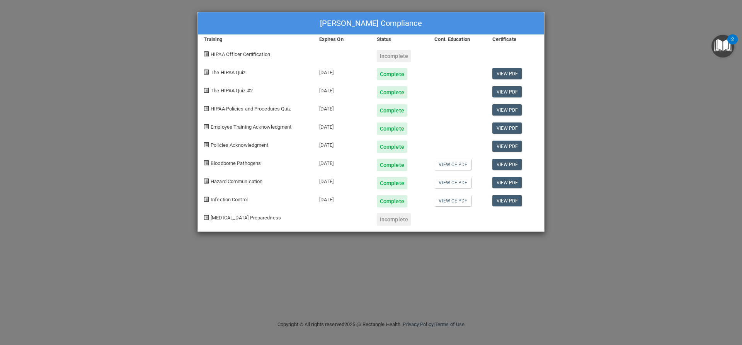
click at [402, 220] on div "Incomplete" at bounding box center [394, 219] width 34 height 12
click at [396, 220] on div "Incomplete" at bounding box center [394, 219] width 34 height 12
click at [392, 220] on div "Incomplete" at bounding box center [394, 219] width 34 height 12
click at [602, 53] on div "Heather Adams's Compliance Training Expires On Status Cont. Education Certifica…" at bounding box center [371, 172] width 742 height 345
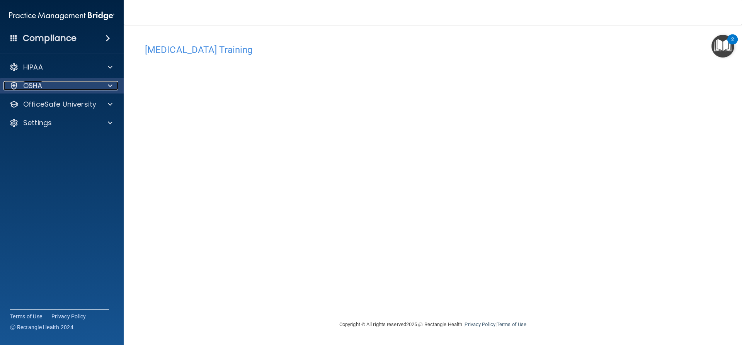
click at [79, 83] on div "OSHA" at bounding box center [51, 85] width 96 height 9
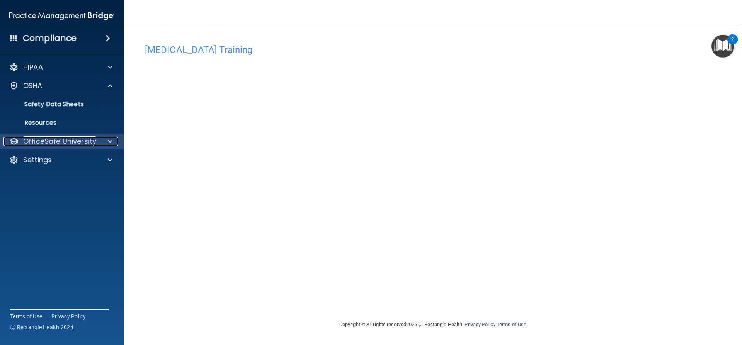
click at [81, 145] on p "OfficeSafe University" at bounding box center [59, 141] width 73 height 9
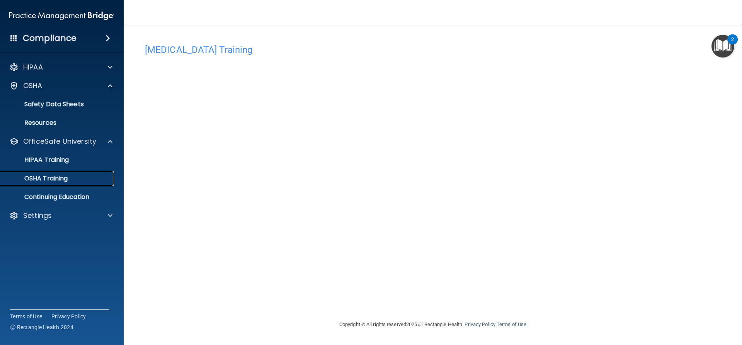
click at [83, 182] on link "OSHA Training" at bounding box center [53, 178] width 122 height 15
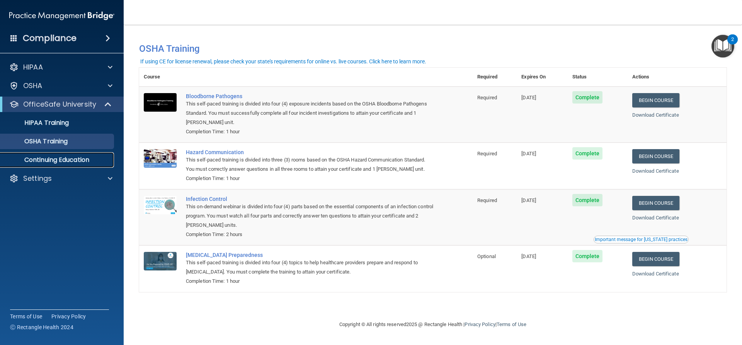
click at [84, 158] on p "Continuing Education" at bounding box center [57, 160] width 105 height 8
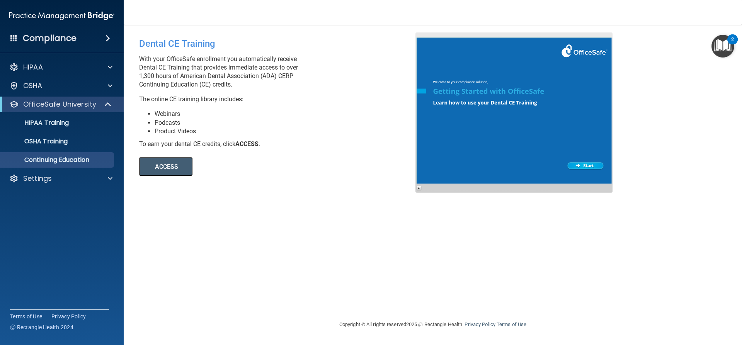
click at [168, 166] on button "ACCESS" at bounding box center [165, 166] width 53 height 19
click at [78, 103] on p "OfficeSafe University" at bounding box center [59, 104] width 73 height 9
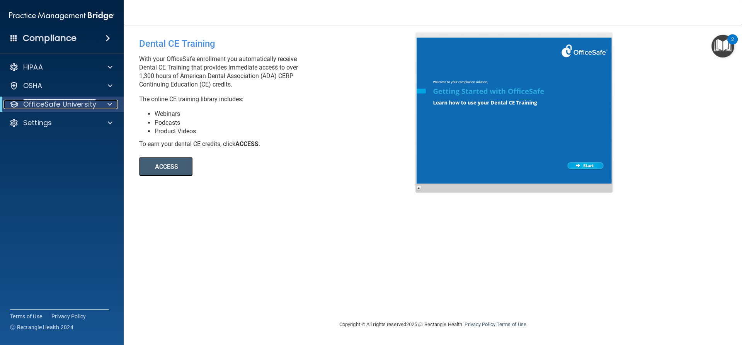
click at [80, 103] on p "OfficeSafe University" at bounding box center [59, 104] width 73 height 9
